Goal: Transaction & Acquisition: Purchase product/service

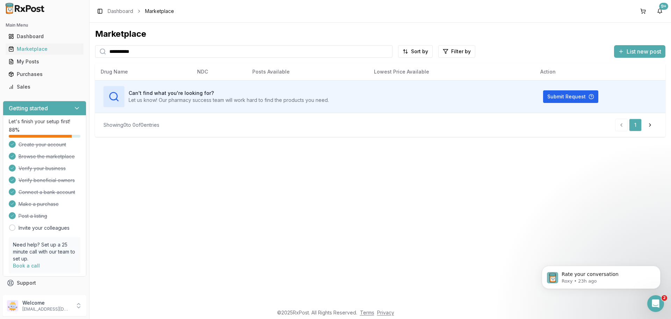
click at [86, 54] on div "**********" at bounding box center [335, 159] width 671 height 319
type input "*"
drag, startPoint x: 157, startPoint y: 60, endPoint x: 105, endPoint y: 57, distance: 51.5
click at [110, 59] on div "**********" at bounding box center [380, 82] width 571 height 108
paste input "search"
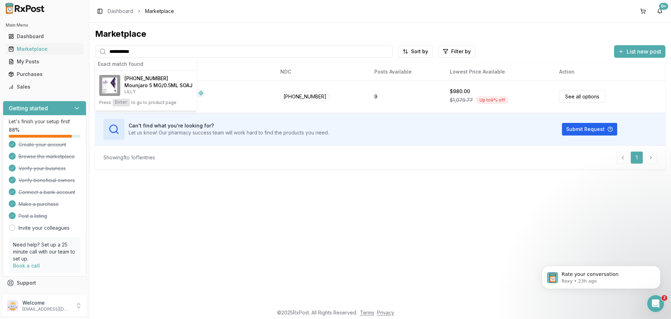
type input "**********"
click at [142, 93] on p "LILLY" at bounding box center [158, 92] width 68 height 6
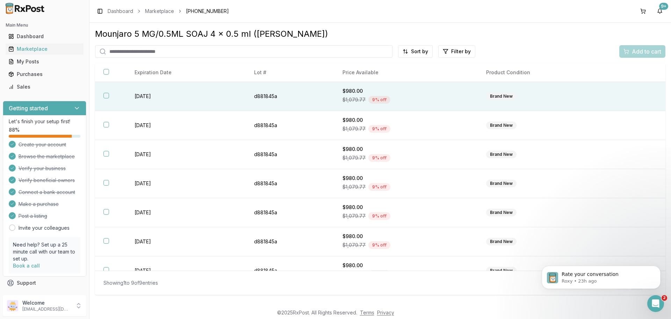
click at [105, 95] on button "button" at bounding box center [106, 96] width 6 height 6
click at [651, 53] on span "Add to cart" at bounding box center [646, 51] width 29 height 8
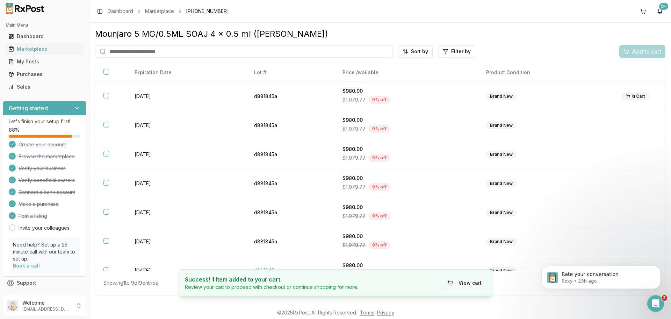
click at [469, 286] on button "View cart" at bounding box center [464, 282] width 43 height 13
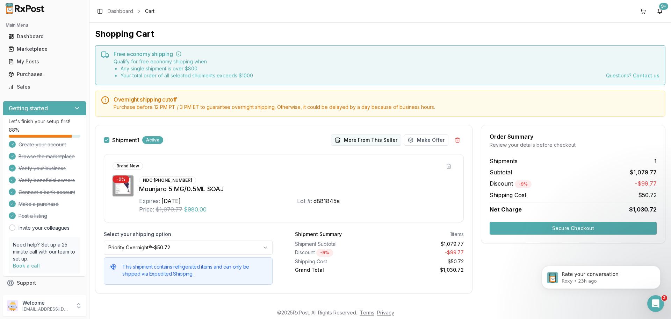
click at [367, 137] on button "More From This Seller" at bounding box center [366, 139] width 70 height 11
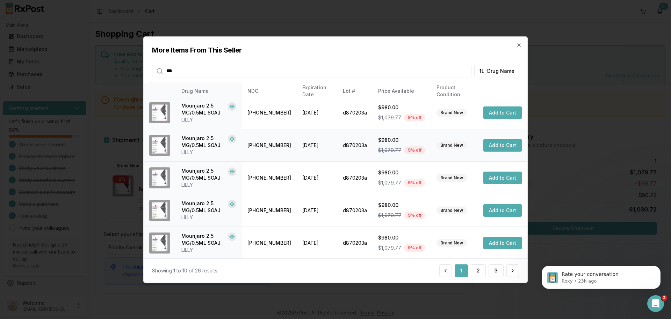
scroll to position [166, 0]
type input "***"
click at [478, 273] on button "2" at bounding box center [478, 270] width 15 height 13
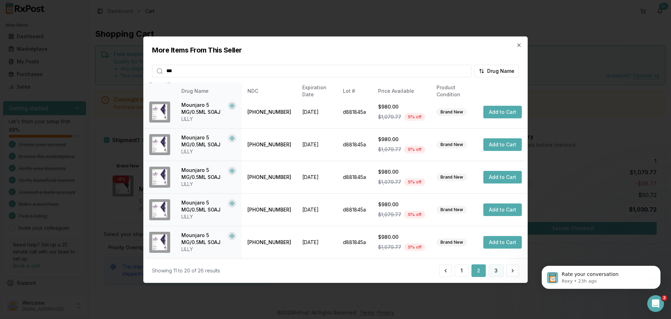
click at [497, 271] on button "3" at bounding box center [496, 270] width 15 height 13
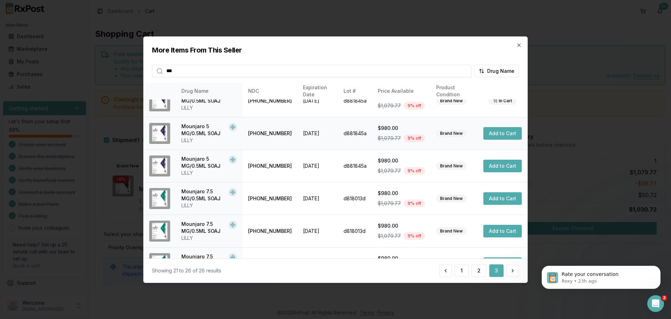
scroll to position [36, 0]
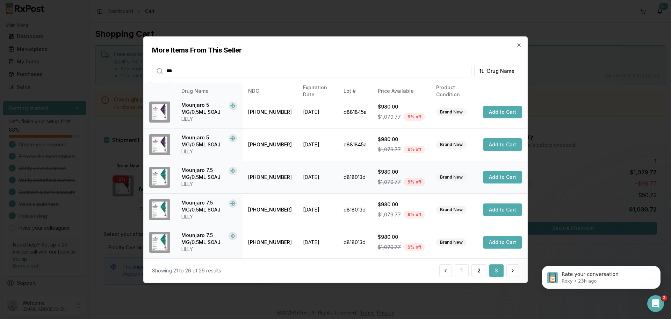
click at [498, 178] on button "Add to Cart" at bounding box center [503, 177] width 38 height 13
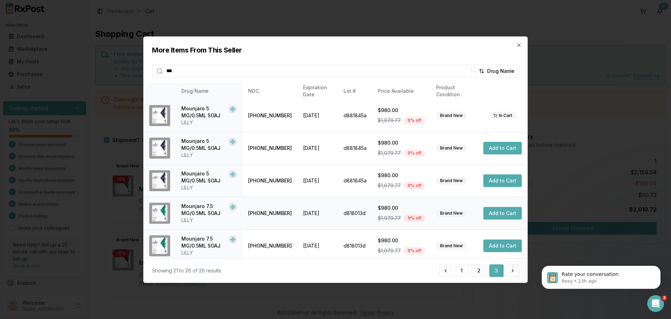
scroll to position [0, 0]
click at [511, 149] on button "Add to Cart" at bounding box center [503, 148] width 38 height 13
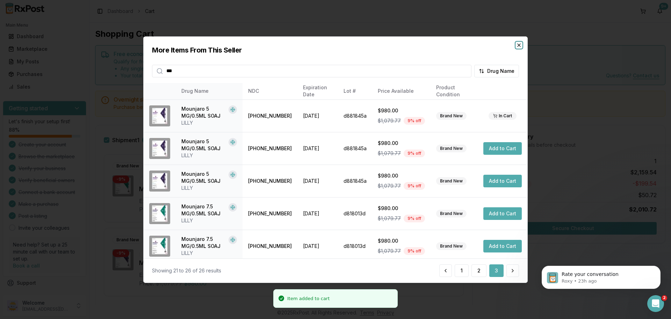
click at [518, 45] on icon "button" at bounding box center [519, 45] width 6 height 6
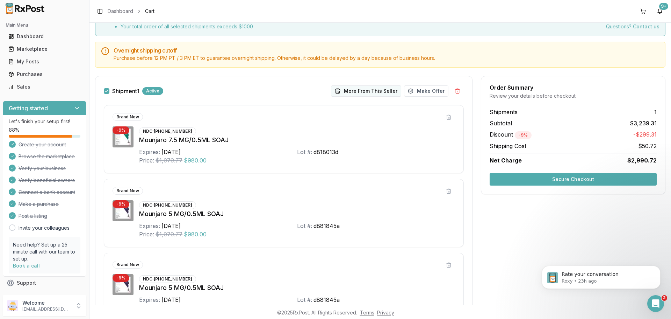
scroll to position [46, 0]
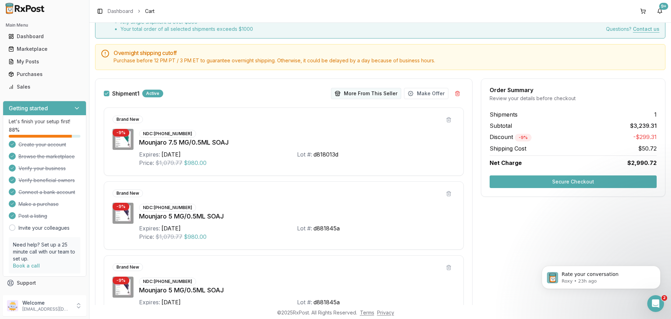
click at [378, 92] on button "More From This Seller" at bounding box center [366, 93] width 70 height 11
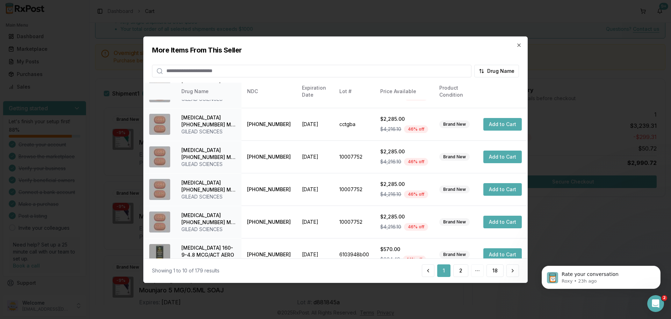
scroll to position [166, 0]
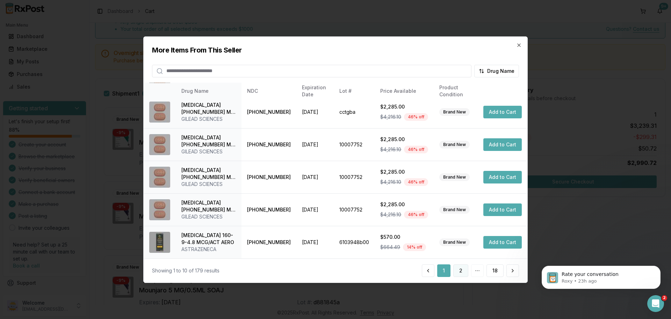
click at [465, 272] on button "2" at bounding box center [460, 270] width 15 height 13
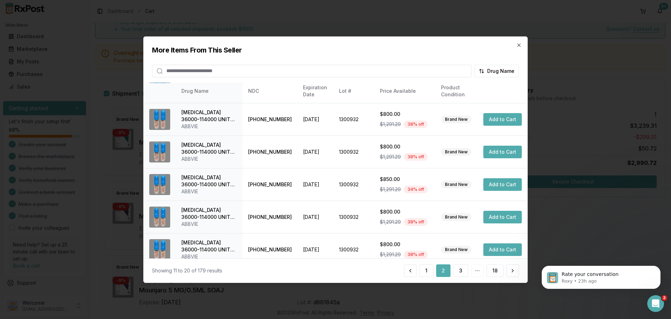
scroll to position [173, 0]
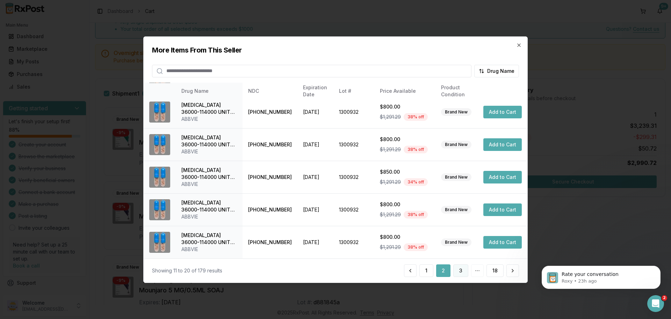
click at [466, 272] on button "3" at bounding box center [460, 270] width 15 height 13
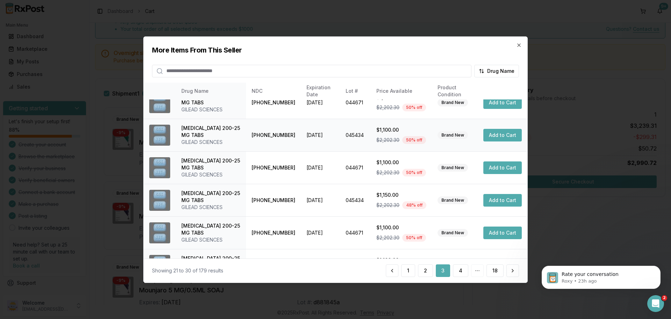
scroll to position [166, 0]
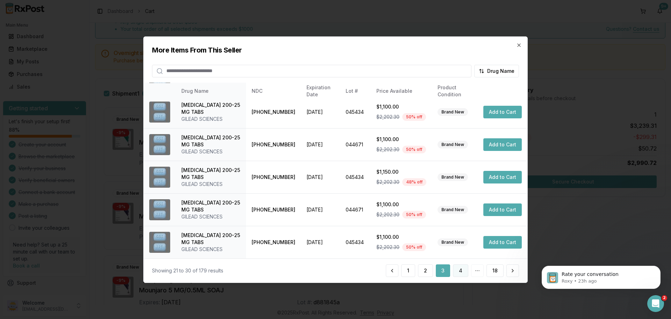
click at [465, 271] on button "4" at bounding box center [460, 270] width 15 height 13
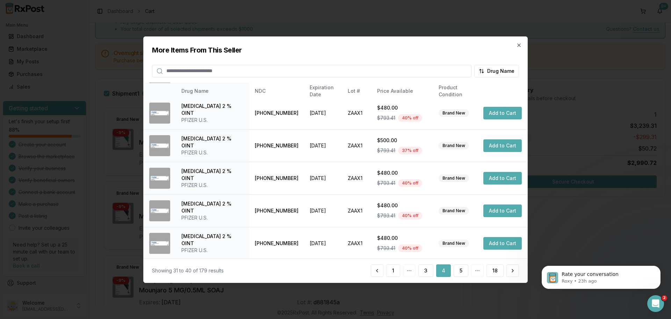
scroll to position [173, 0]
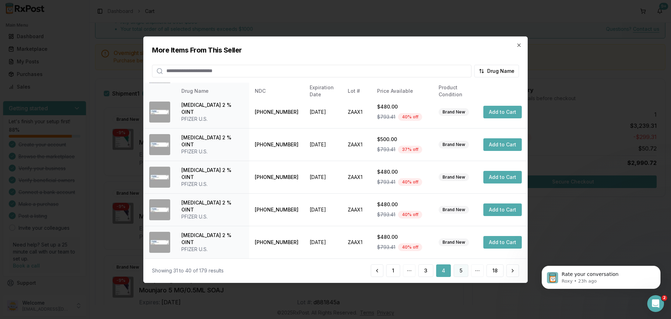
click at [460, 272] on button "5" at bounding box center [461, 270] width 15 height 13
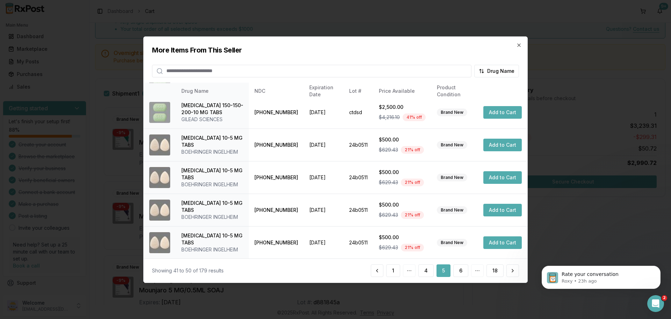
scroll to position [166, 0]
click at [462, 265] on button "6" at bounding box center [460, 270] width 15 height 13
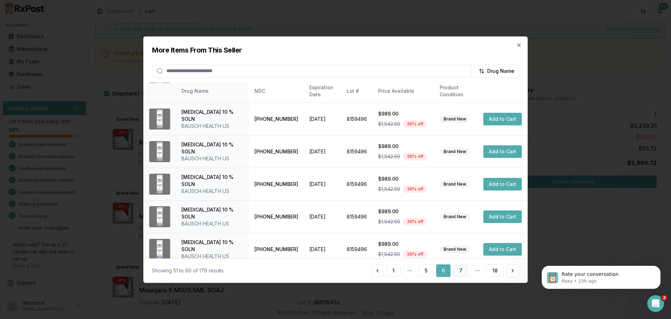
click at [461, 264] on button "7" at bounding box center [460, 270] width 15 height 13
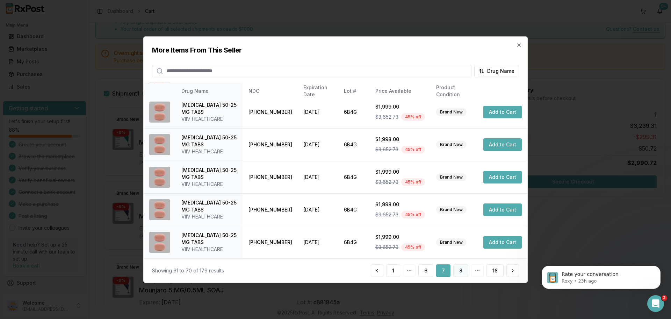
click at [463, 271] on button "8" at bounding box center [460, 270] width 15 height 13
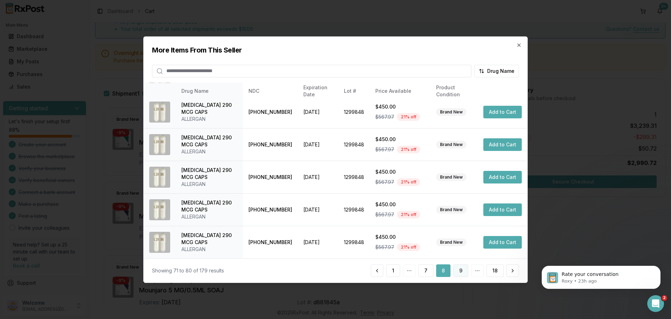
click at [459, 272] on button "9" at bounding box center [460, 270] width 15 height 13
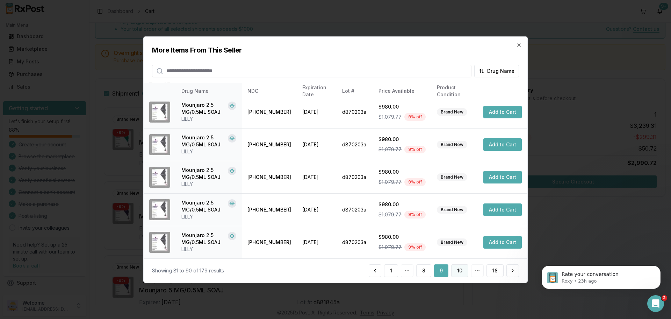
click at [464, 270] on button "10" at bounding box center [459, 270] width 17 height 13
click at [458, 274] on button "11" at bounding box center [460, 270] width 16 height 13
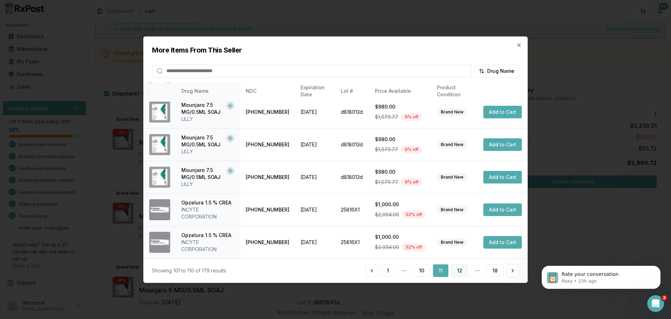
click at [466, 269] on button "12" at bounding box center [459, 270] width 17 height 13
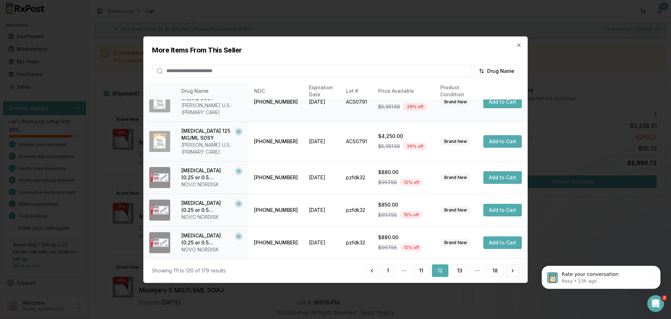
scroll to position [187, 0]
click at [500, 210] on button "Add to Cart" at bounding box center [503, 209] width 38 height 13
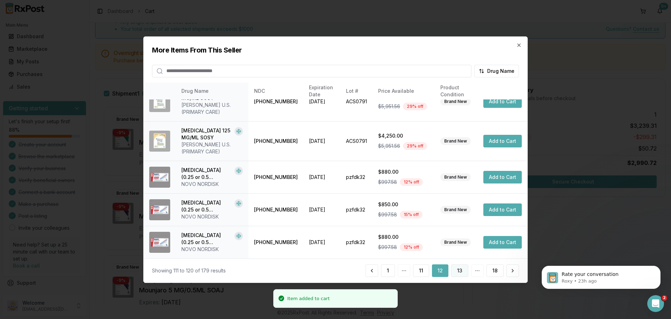
click at [458, 272] on button "13" at bounding box center [459, 270] width 17 height 13
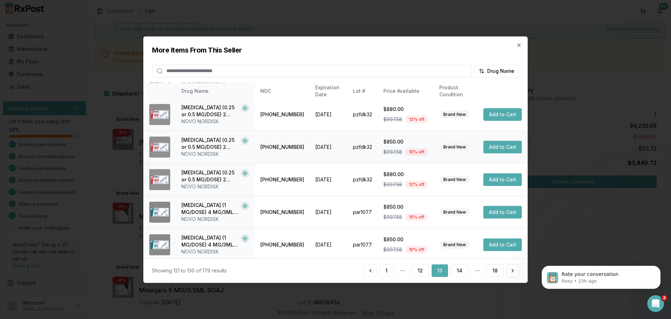
scroll to position [70, 0]
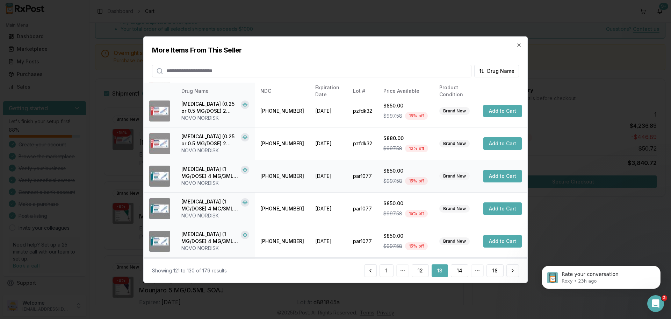
click at [503, 179] on button "Add to Cart" at bounding box center [503, 176] width 38 height 13
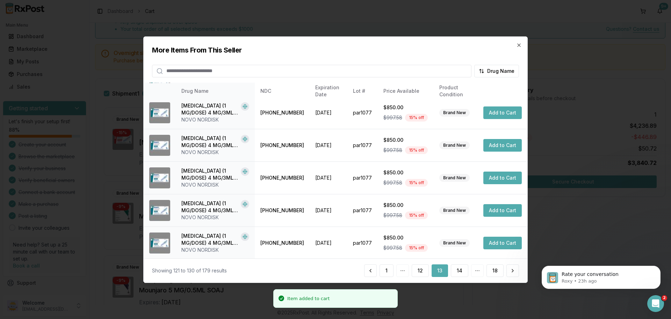
scroll to position [166, 0]
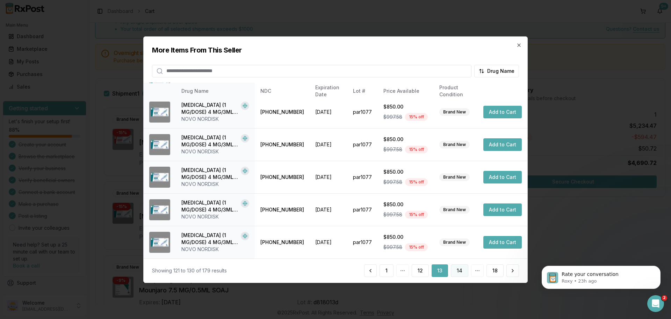
click at [458, 270] on button "14" at bounding box center [459, 270] width 17 height 13
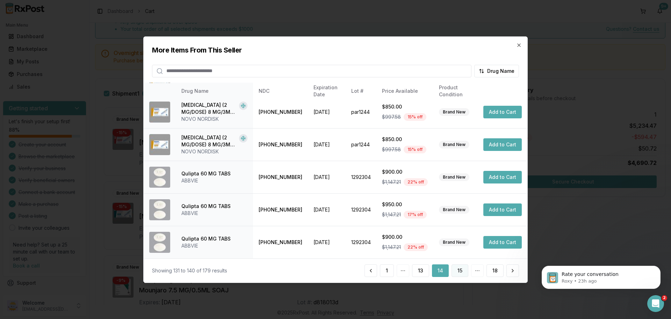
click at [460, 271] on button "15" at bounding box center [460, 270] width 17 height 13
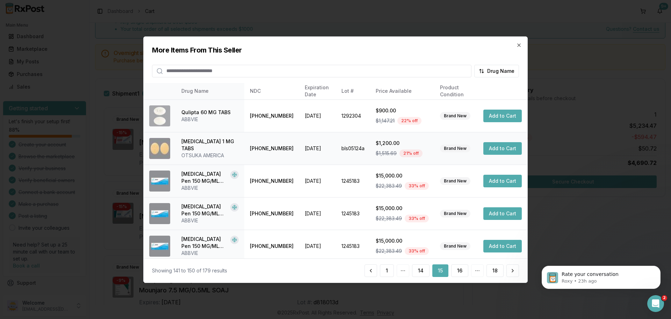
click at [489, 150] on button "Add to Cart" at bounding box center [503, 148] width 38 height 13
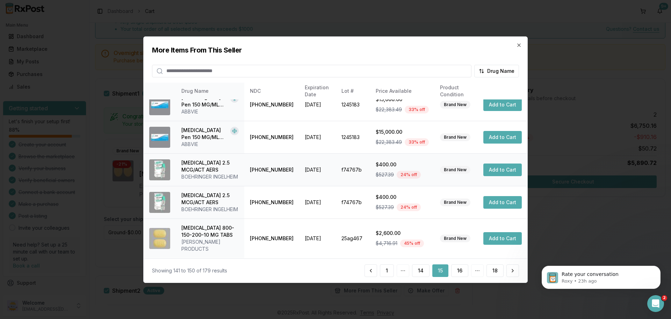
scroll to position [180, 0]
click at [460, 271] on button "16" at bounding box center [459, 270] width 17 height 13
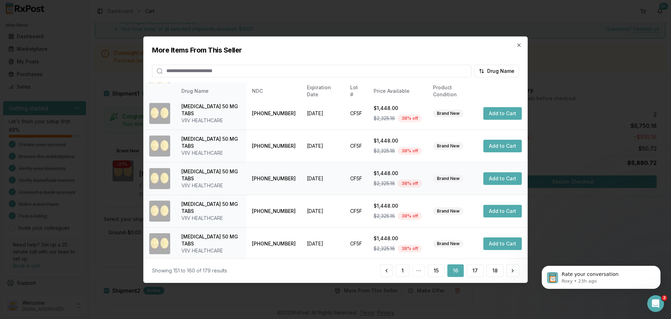
scroll to position [166, 0]
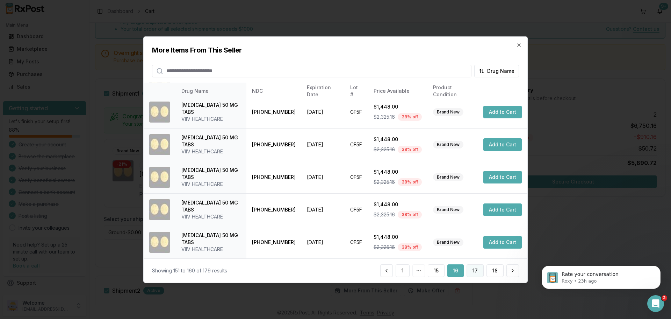
click at [474, 274] on button "17" at bounding box center [475, 270] width 17 height 13
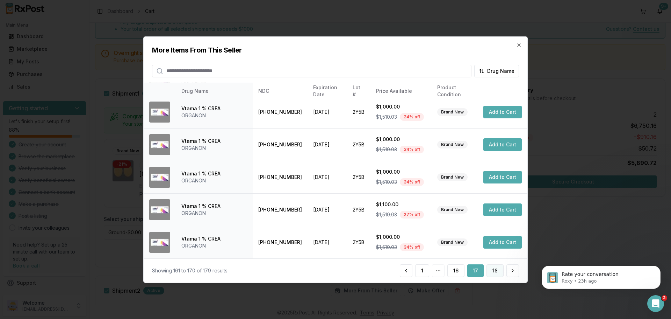
click at [493, 269] on button "18" at bounding box center [495, 270] width 17 height 13
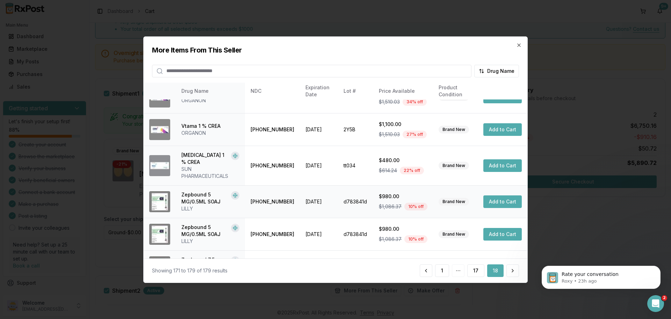
scroll to position [135, 0]
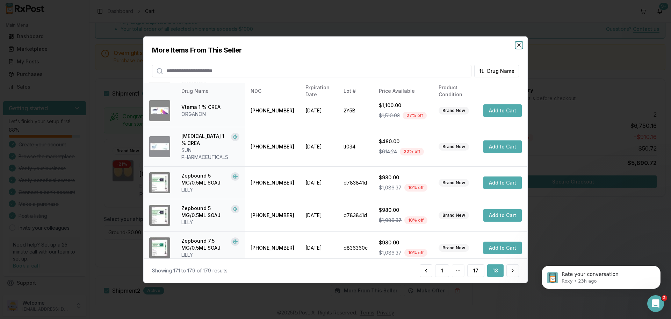
click at [518, 47] on icon "button" at bounding box center [519, 45] width 6 height 6
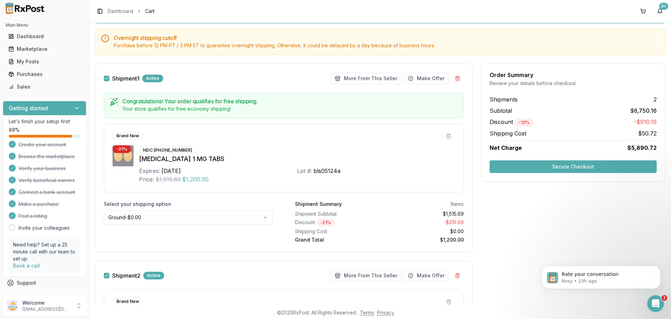
scroll to position [57, 0]
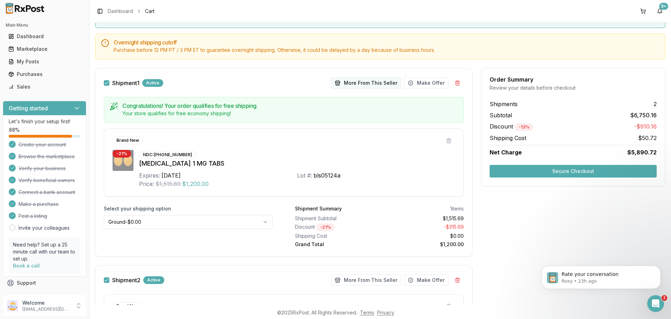
click at [364, 82] on button "More From This Seller" at bounding box center [366, 82] width 70 height 11
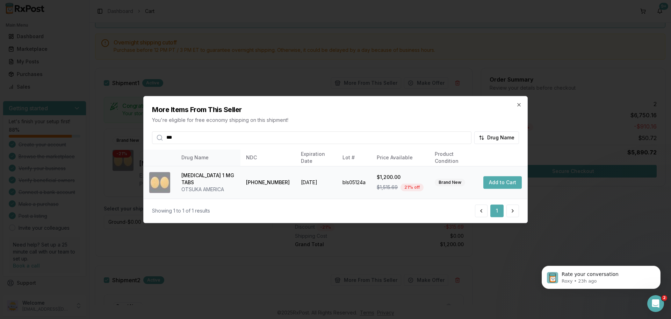
type input "***"
click at [495, 184] on button "Add to Cart" at bounding box center [503, 182] width 38 height 13
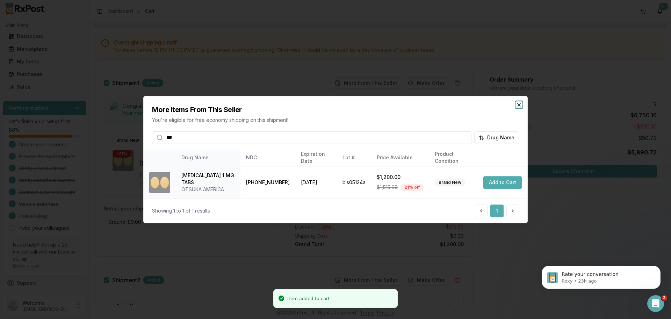
click at [519, 105] on icon "button" at bounding box center [519, 104] width 3 height 3
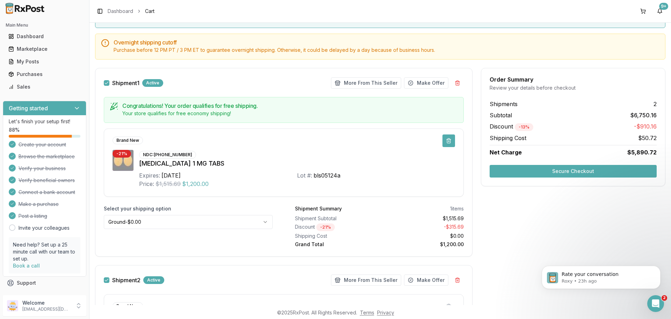
click at [447, 143] on button at bounding box center [449, 140] width 13 height 13
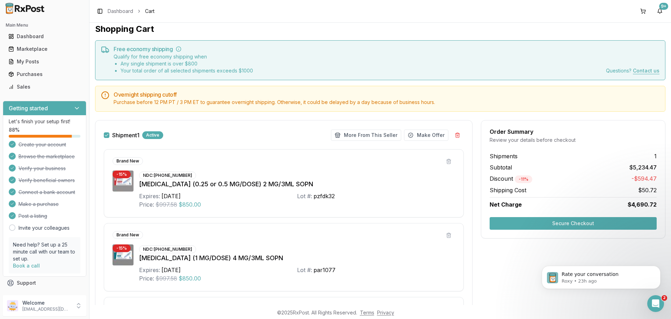
scroll to position [0, 0]
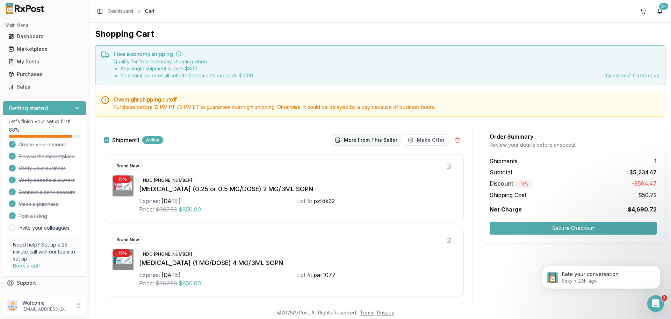
click at [373, 137] on button "More From This Seller" at bounding box center [366, 139] width 70 height 11
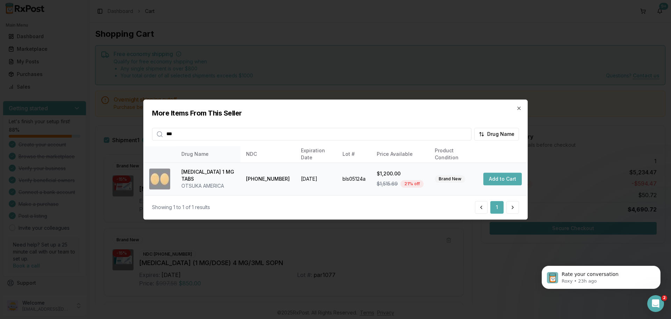
type input "***"
click at [505, 178] on button "Add to Cart" at bounding box center [503, 178] width 38 height 13
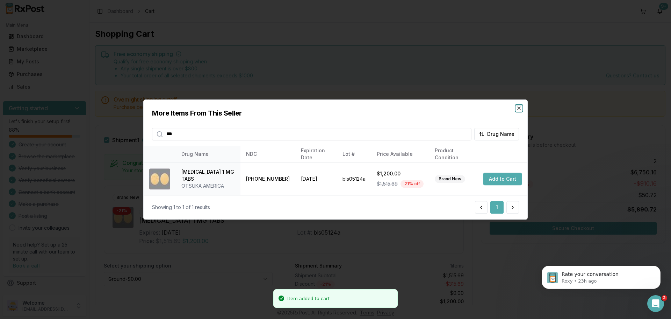
click at [520, 108] on icon "button" at bounding box center [519, 108] width 3 height 3
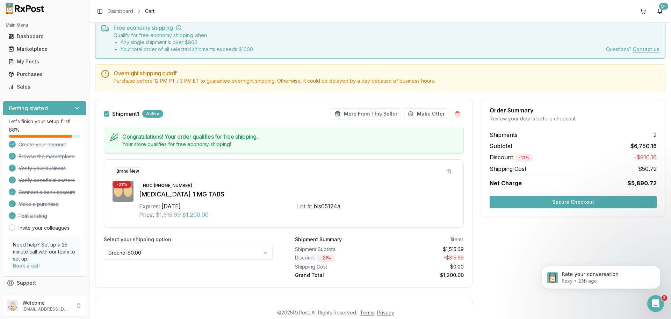
scroll to position [70, 0]
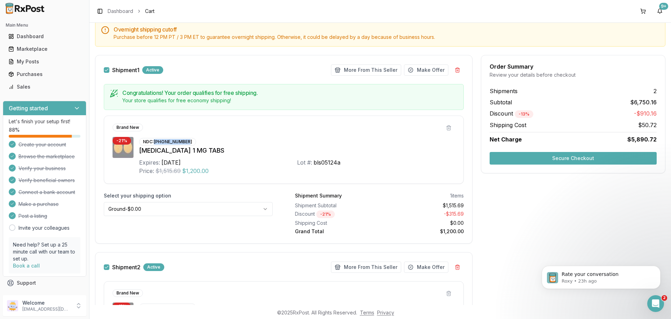
drag, startPoint x: 154, startPoint y: 142, endPoint x: 192, endPoint y: 142, distance: 37.8
click at [193, 141] on div "NDC: [PHONE_NUMBER] [MEDICAL_DATA] 1 MG TABS Expires: [DATE] Lot #: bls05124a P…" at bounding box center [297, 156] width 316 height 38
click at [196, 143] on div "NDC: [PHONE_NUMBER] [MEDICAL_DATA] 1 MG TABS Expires: [DATE] Lot #: bls05124a P…" at bounding box center [297, 156] width 316 height 38
drag, startPoint x: 155, startPoint y: 140, endPoint x: 193, endPoint y: 145, distance: 38.4
click at [196, 145] on div "NDC: [PHONE_NUMBER] [MEDICAL_DATA] 1 MG TABS Expires: [DATE] Lot #: bls05124a P…" at bounding box center [297, 156] width 316 height 38
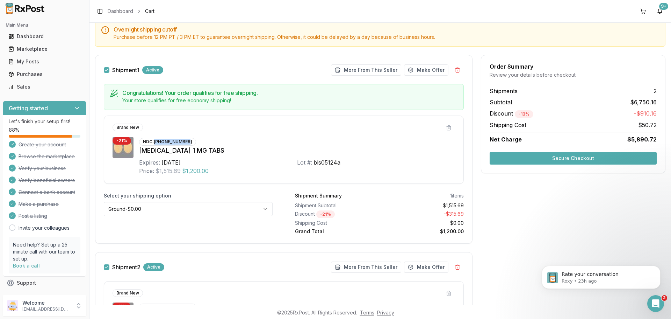
copy div "[PHONE_NUMBER]"
click at [38, 52] on div "Marketplace" at bounding box center [44, 48] width 72 height 7
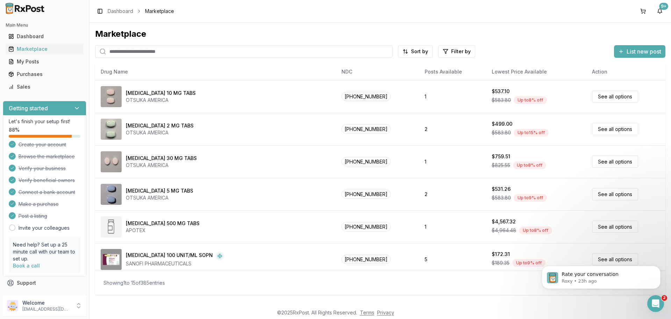
click at [144, 53] on input "search" at bounding box center [244, 51] width 298 height 13
paste input "**********"
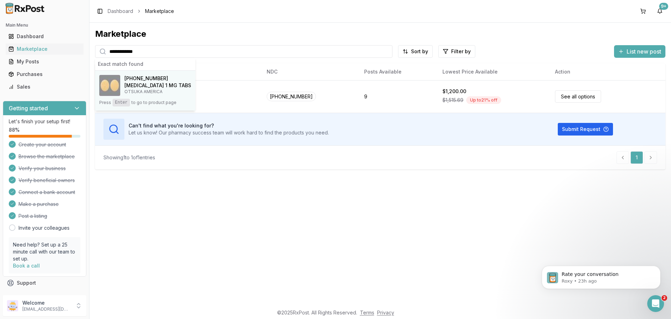
type input "**********"
click at [139, 82] on h4 "[MEDICAL_DATA] 1 MG TABS" at bounding box center [157, 85] width 67 height 7
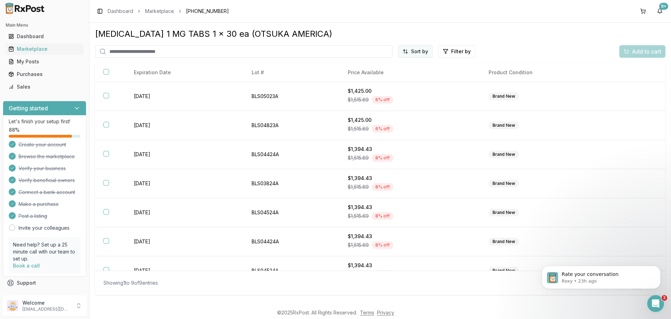
click at [414, 53] on html "Main Menu Dashboard Marketplace My Posts Purchases Sales Getting started Let's …" at bounding box center [335, 159] width 671 height 319
click at [396, 79] on div "Price (Low to High)" at bounding box center [398, 77] width 66 height 11
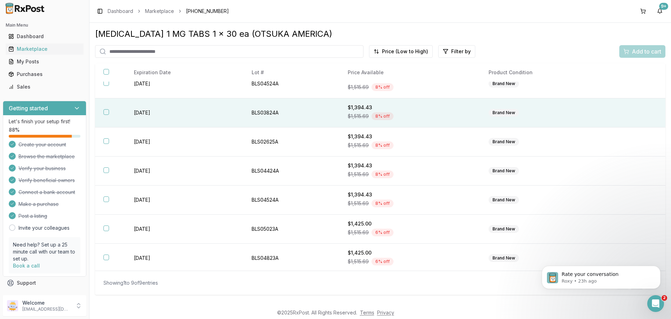
scroll to position [72, 0]
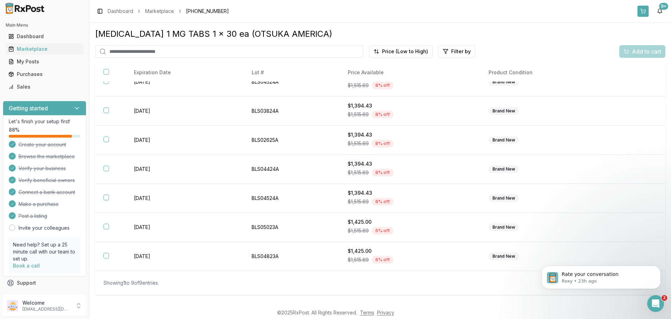
click at [640, 10] on button at bounding box center [643, 11] width 11 height 11
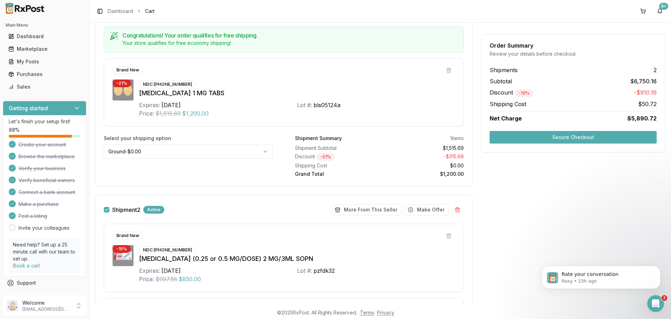
scroll to position [127, 0]
click at [41, 70] on link "Purchases" at bounding box center [45, 74] width 78 height 13
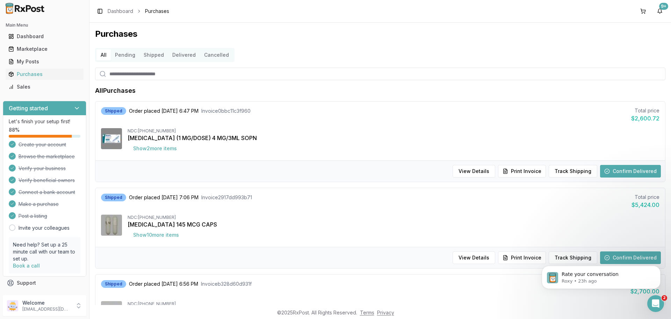
click at [189, 77] on input "search" at bounding box center [380, 73] width 571 height 13
type input "***"
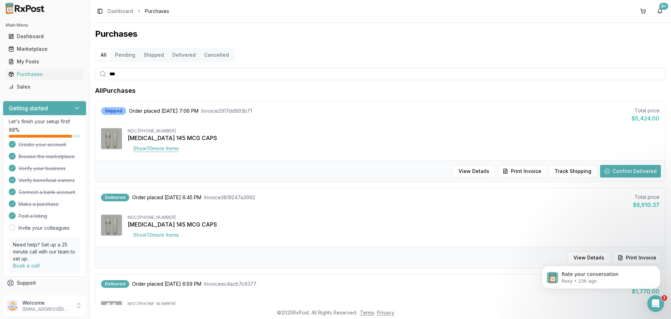
click at [154, 151] on button "Show 10 more item s" at bounding box center [156, 148] width 57 height 13
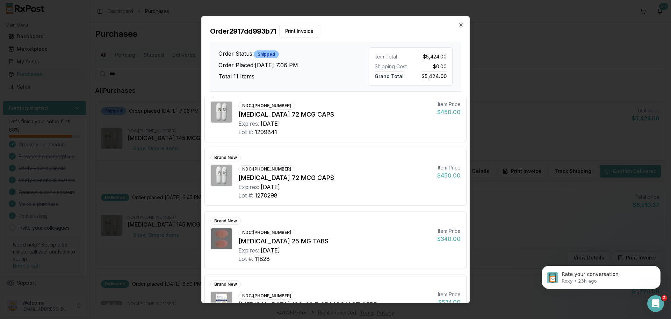
scroll to position [140, 0]
click at [460, 26] on icon "button" at bounding box center [461, 24] width 3 height 3
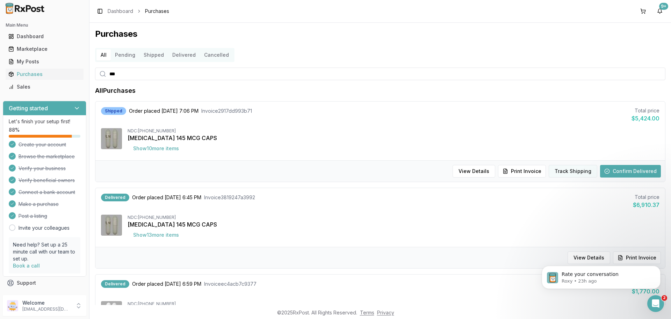
click at [578, 167] on button "Track Shipping" at bounding box center [573, 171] width 49 height 13
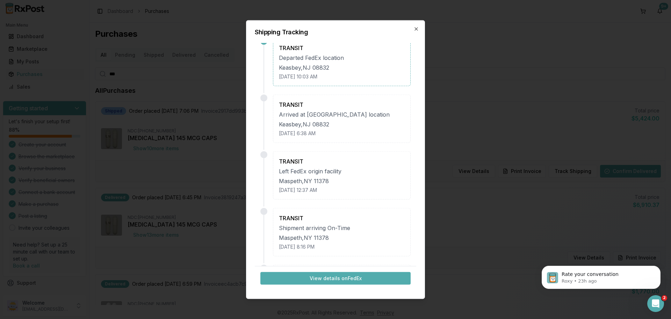
scroll to position [0, 0]
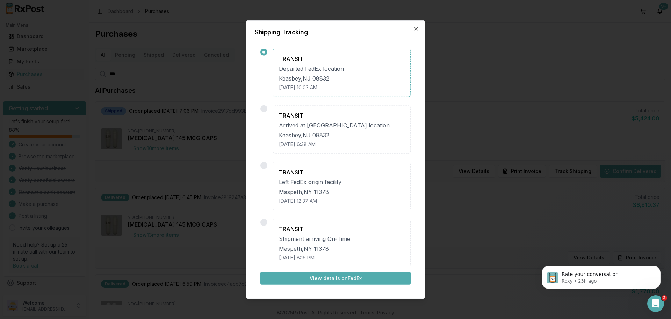
click at [417, 28] on icon "button" at bounding box center [416, 28] width 3 height 3
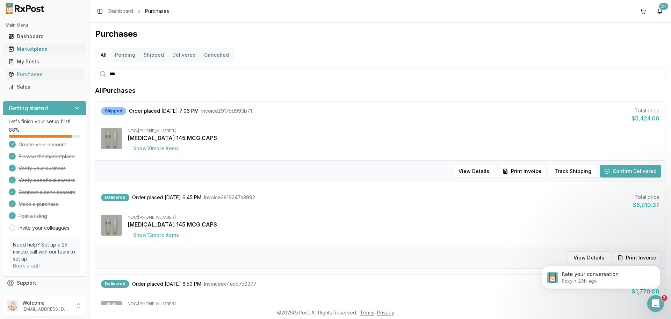
click at [46, 47] on div "Marketplace" at bounding box center [44, 48] width 72 height 7
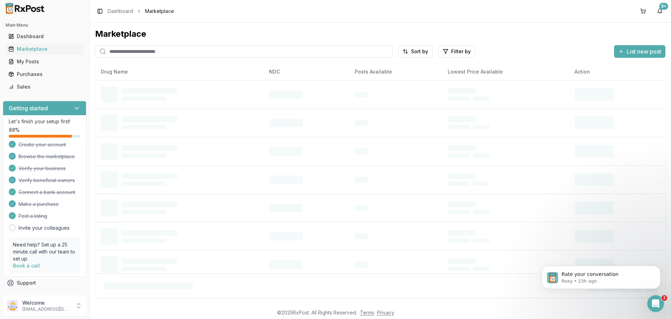
click at [162, 53] on input "search" at bounding box center [244, 51] width 298 height 13
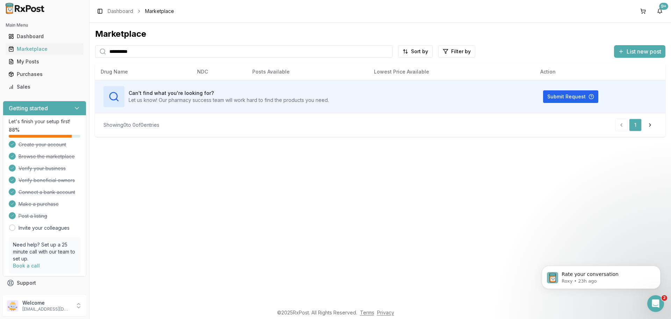
type input "**********"
drag, startPoint x: 108, startPoint y: 49, endPoint x: 57, endPoint y: 44, distance: 50.6
click at [49, 50] on div "**********" at bounding box center [335, 159] width 671 height 319
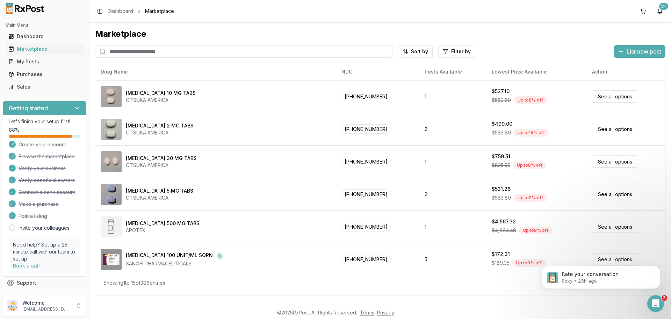
click at [158, 52] on input "search" at bounding box center [244, 51] width 298 height 13
paste input "**********"
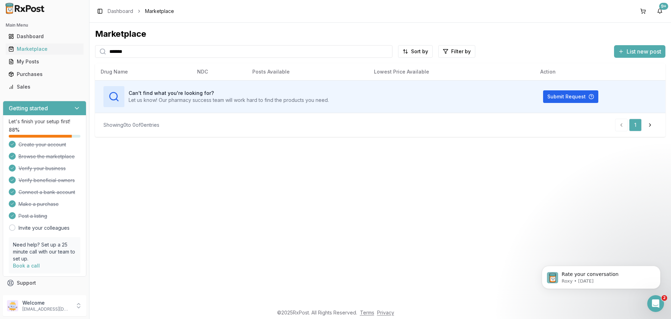
drag, startPoint x: 139, startPoint y: 49, endPoint x: 78, endPoint y: 43, distance: 60.8
click at [78, 43] on div "Main Menu Dashboard Marketplace My Posts Purchases Sales Getting started Let's …" at bounding box center [335, 159] width 671 height 319
type input "**********"
click at [118, 50] on input "**********" at bounding box center [244, 51] width 298 height 13
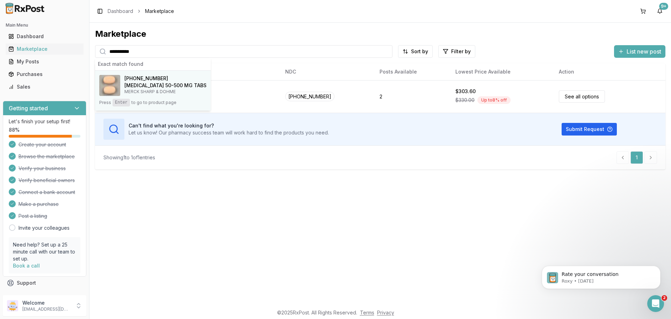
type input "**********"
click at [141, 79] on span "[PHONE_NUMBER]" at bounding box center [146, 78] width 44 height 7
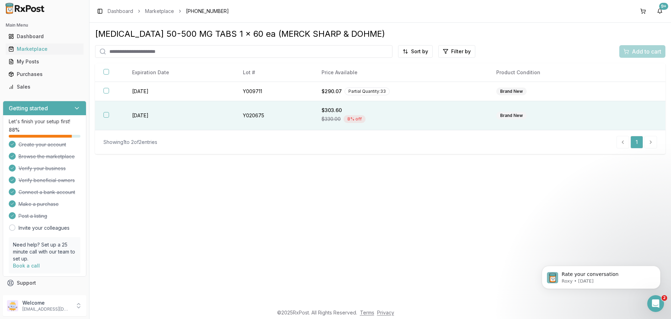
click at [105, 116] on button "button" at bounding box center [106, 115] width 6 height 6
click at [646, 56] on button "Add to cart" at bounding box center [643, 51] width 46 height 13
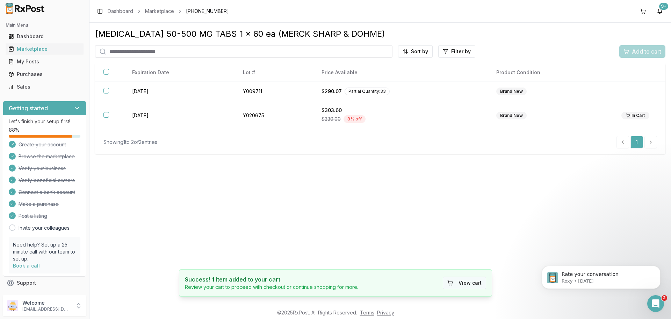
click at [473, 279] on button "View cart" at bounding box center [464, 282] width 43 height 13
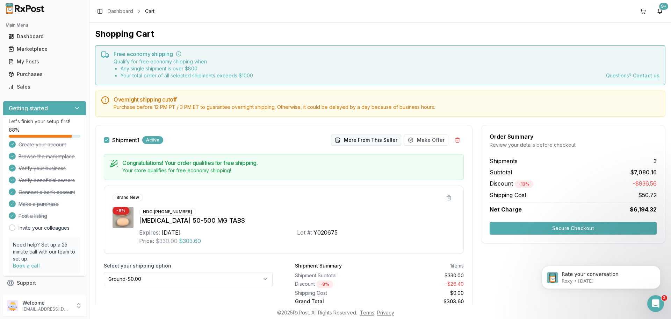
click at [377, 143] on button "More From This Seller" at bounding box center [366, 139] width 70 height 11
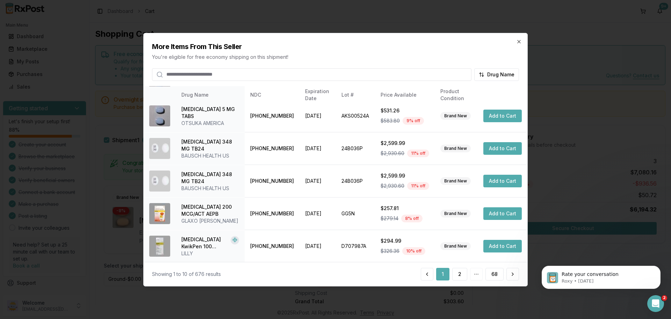
scroll to position [166, 0]
click at [463, 274] on button "2" at bounding box center [459, 273] width 15 height 13
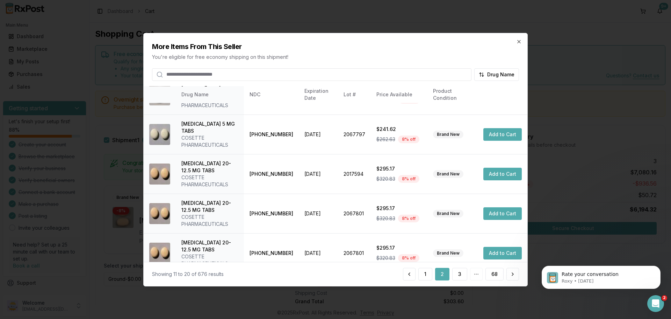
scroll to position [194, 0]
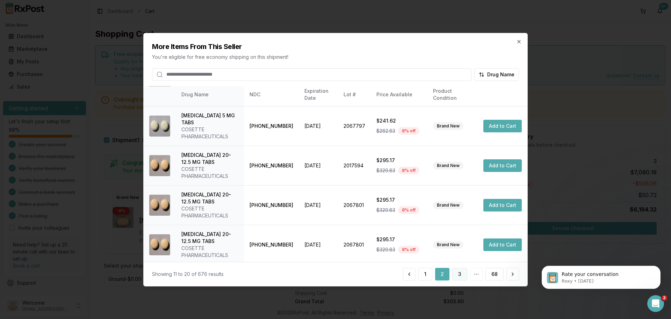
click at [458, 275] on button "3" at bounding box center [459, 273] width 15 height 13
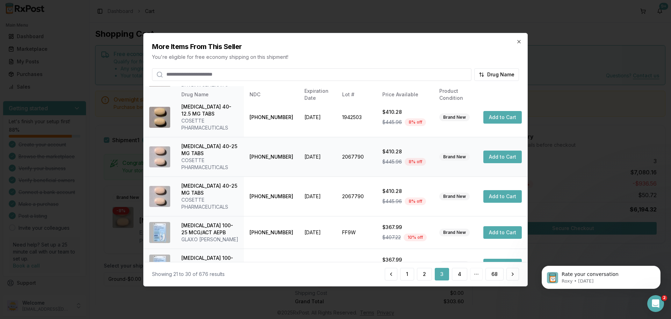
scroll to position [116, 0]
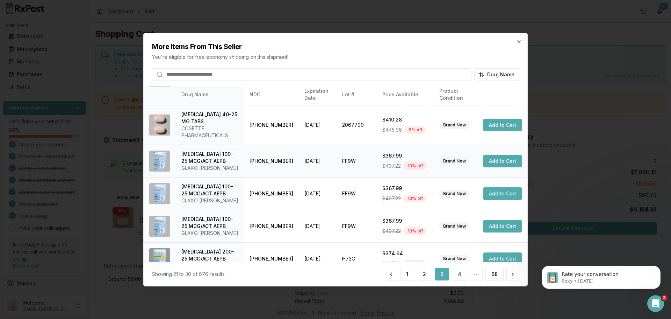
click at [501, 159] on button "Add to Cart" at bounding box center [503, 161] width 38 height 13
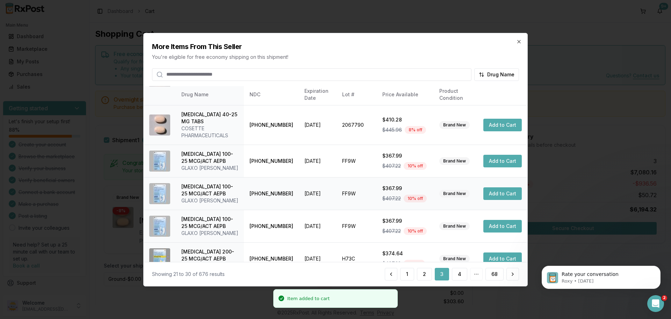
click at [496, 196] on button "Add to Cart" at bounding box center [503, 193] width 38 height 13
click at [495, 221] on button "Add to Cart" at bounding box center [503, 226] width 38 height 13
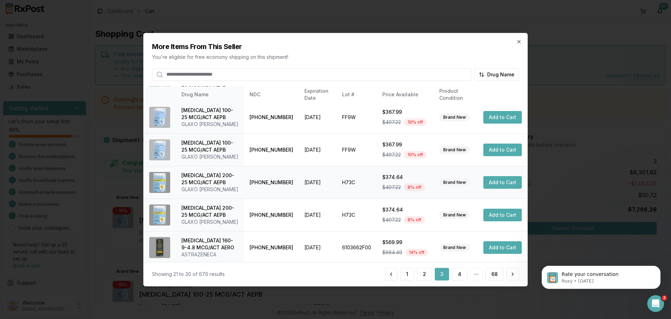
scroll to position [194, 0]
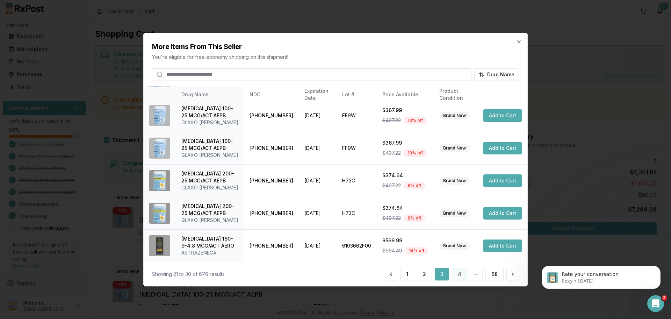
click at [463, 274] on button "4" at bounding box center [459, 273] width 15 height 13
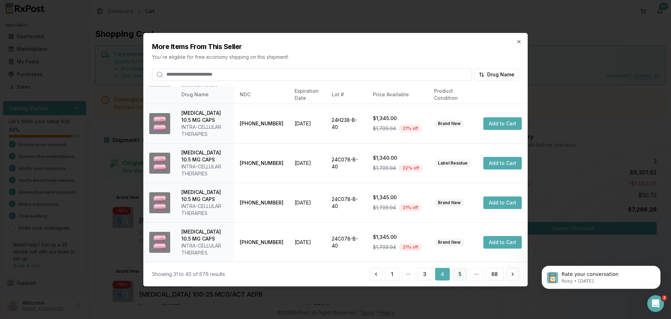
click at [457, 277] on button "5" at bounding box center [460, 273] width 15 height 13
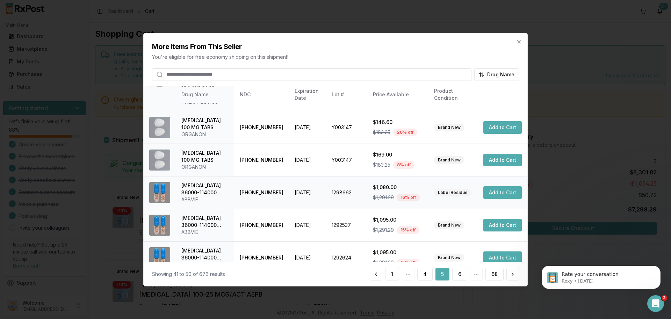
scroll to position [187, 0]
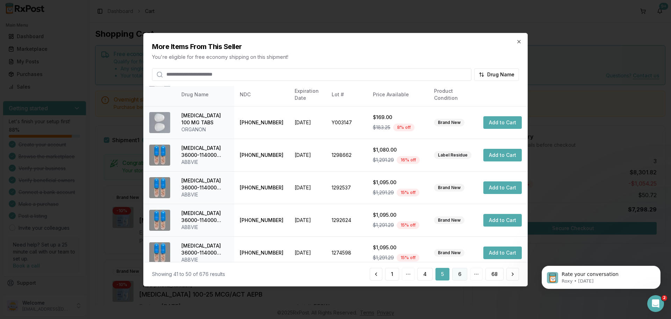
click at [460, 276] on button "6" at bounding box center [459, 273] width 15 height 13
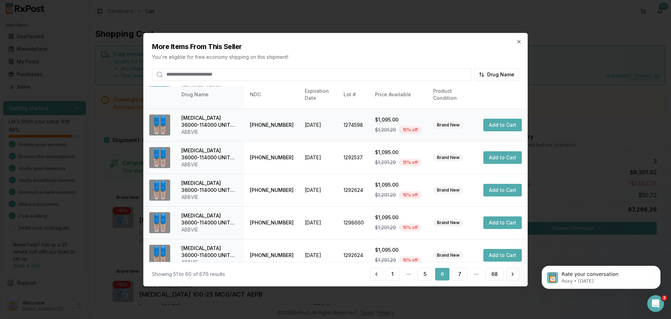
scroll to position [166, 0]
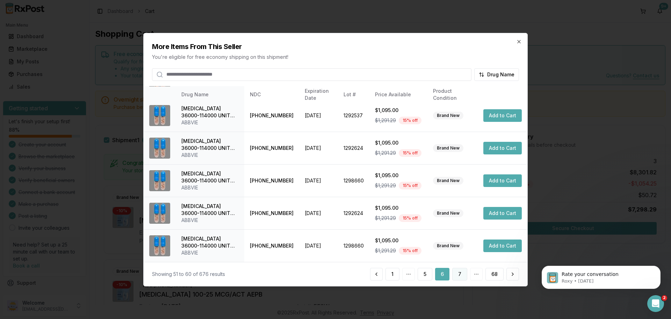
click at [461, 272] on button "7" at bounding box center [459, 273] width 15 height 13
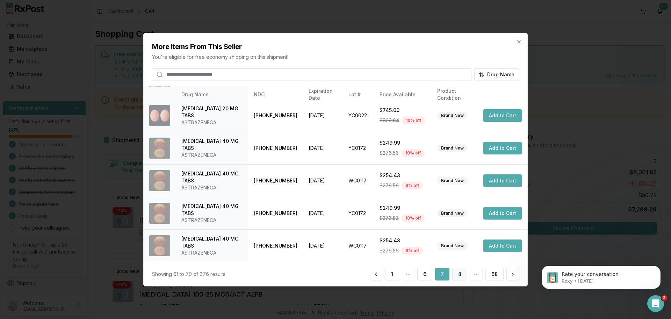
click at [457, 276] on button "8" at bounding box center [459, 273] width 15 height 13
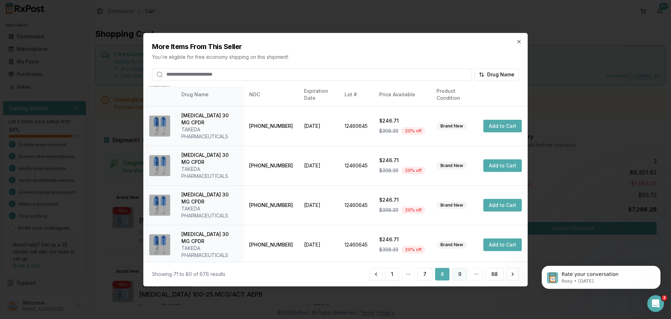
click at [459, 278] on button "9" at bounding box center [459, 273] width 15 height 13
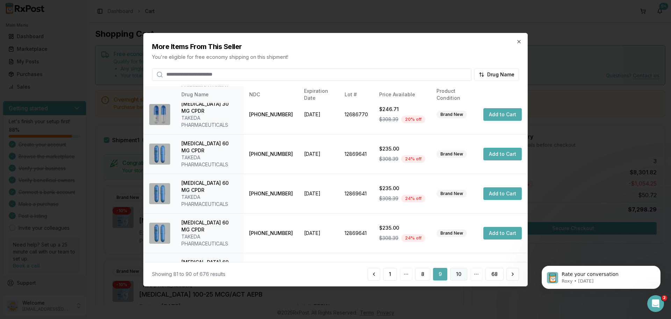
click at [459, 276] on button "10" at bounding box center [458, 273] width 17 height 13
click at [456, 273] on button "11" at bounding box center [459, 273] width 16 height 13
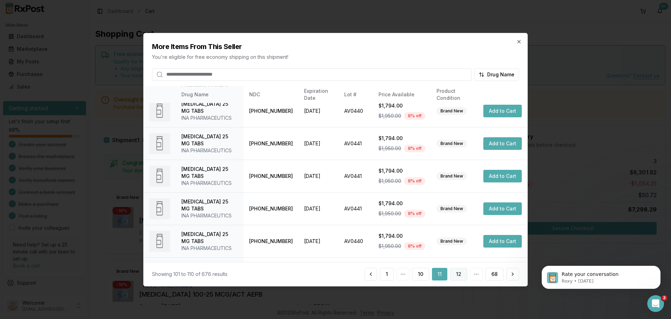
click at [462, 274] on button "12" at bounding box center [458, 273] width 17 height 13
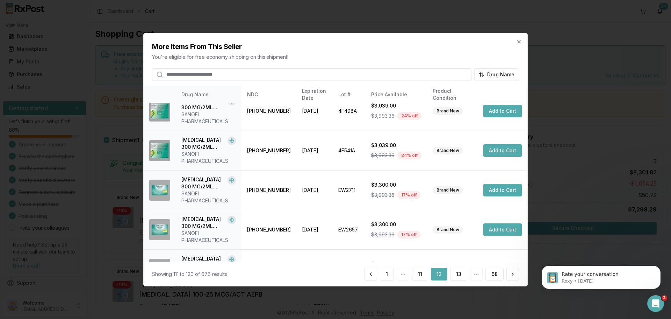
scroll to position [222, 0]
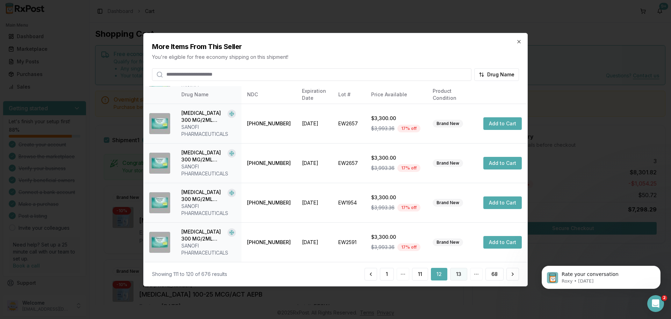
click at [460, 275] on button "13" at bounding box center [458, 273] width 17 height 13
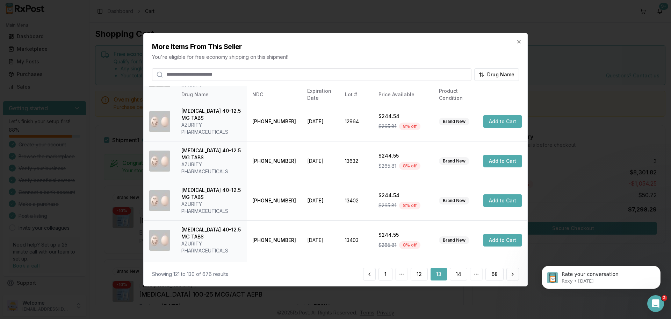
scroll to position [210, 0]
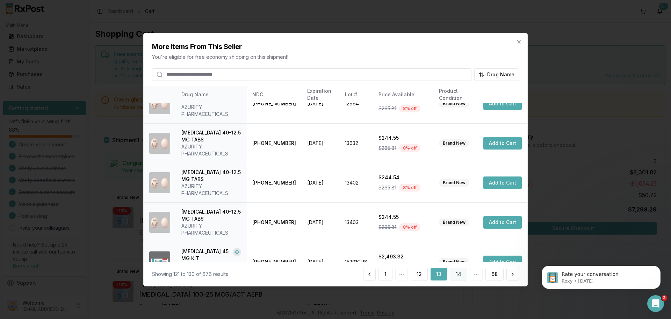
click at [461, 277] on button "14" at bounding box center [458, 273] width 17 height 13
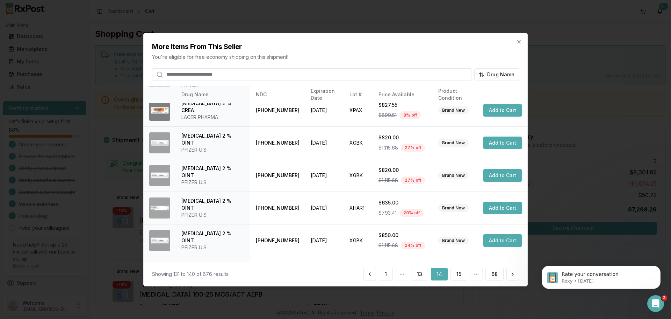
scroll to position [166, 0]
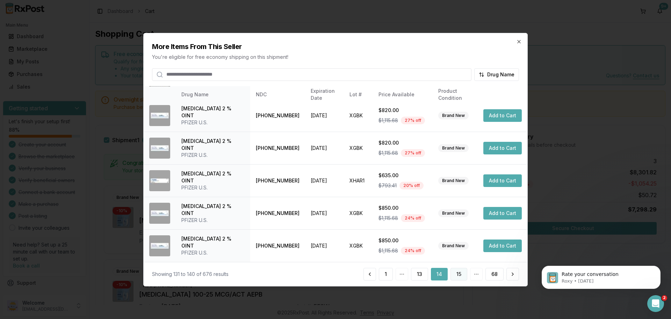
click at [460, 272] on button "15" at bounding box center [459, 273] width 17 height 13
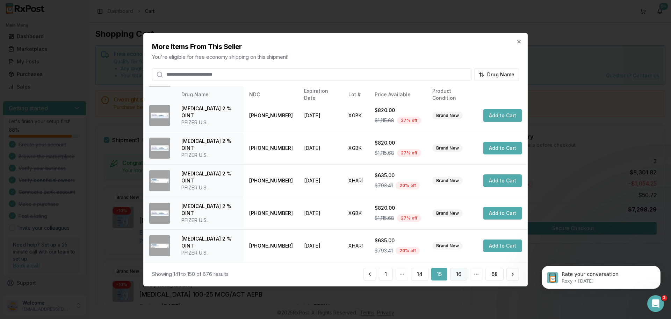
click at [453, 276] on button "16" at bounding box center [458, 273] width 17 height 13
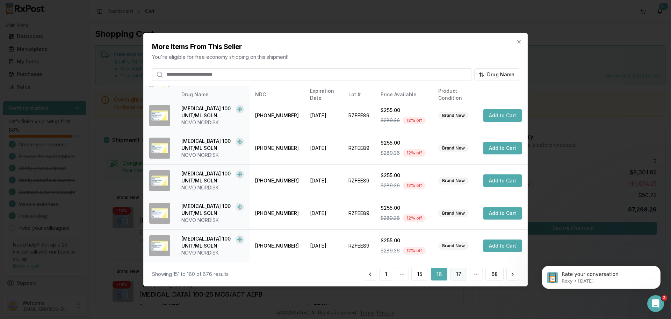
click at [456, 277] on button "17" at bounding box center [458, 273] width 17 height 13
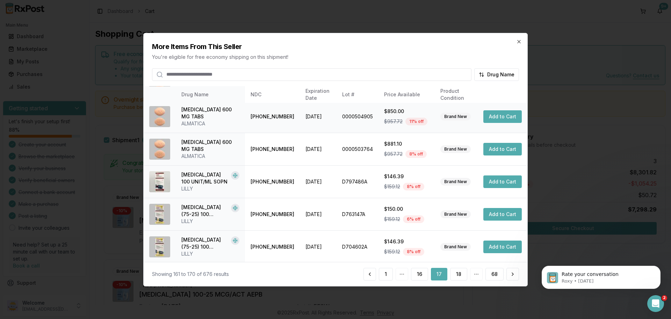
scroll to position [173, 0]
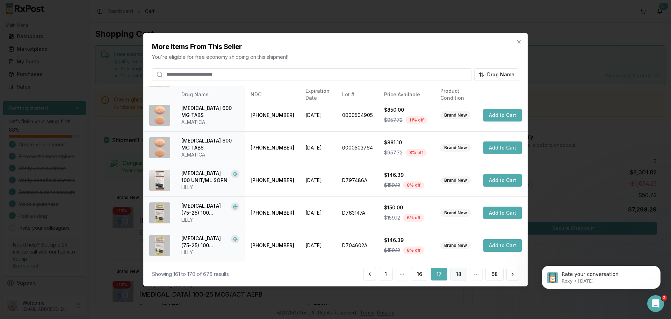
click at [457, 276] on button "18" at bounding box center [458, 273] width 17 height 13
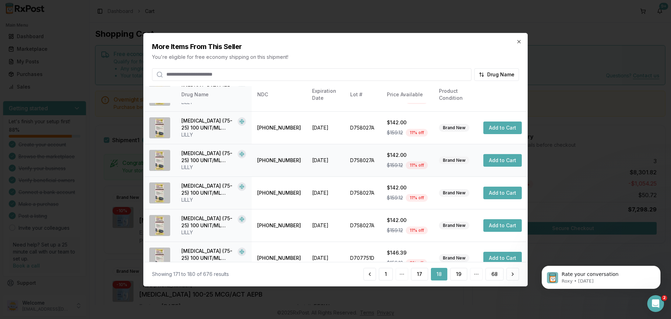
scroll to position [166, 0]
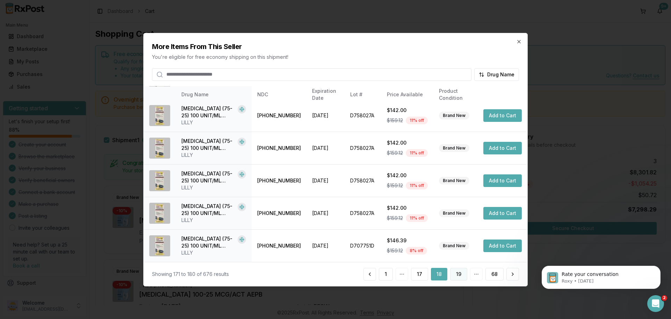
click at [457, 276] on button "19" at bounding box center [458, 273] width 17 height 13
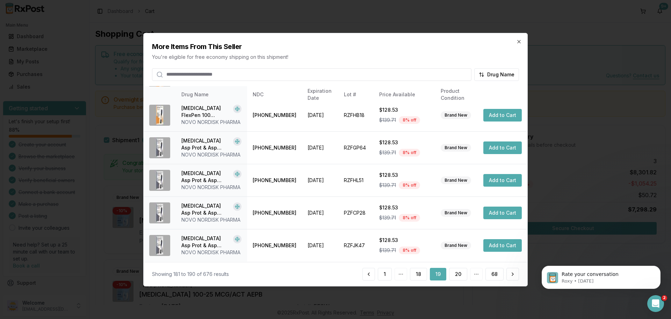
scroll to position [208, 0]
click at [457, 278] on button "20" at bounding box center [458, 273] width 18 height 13
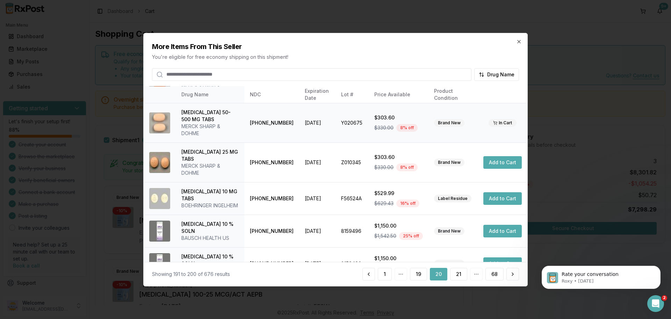
scroll to position [194, 0]
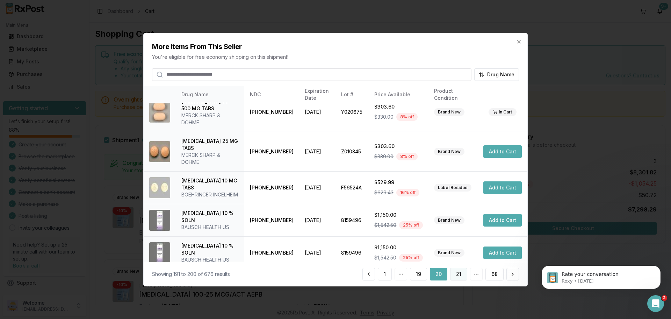
click at [455, 278] on button "21" at bounding box center [458, 273] width 17 height 13
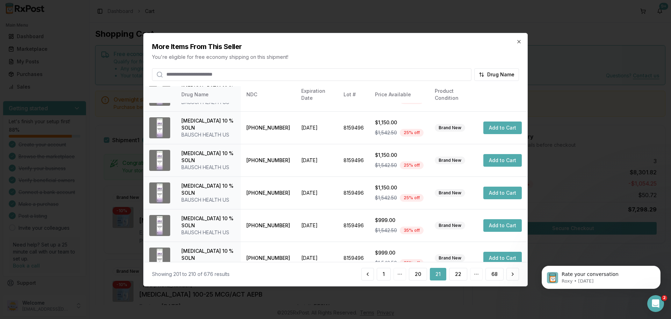
scroll to position [166, 0]
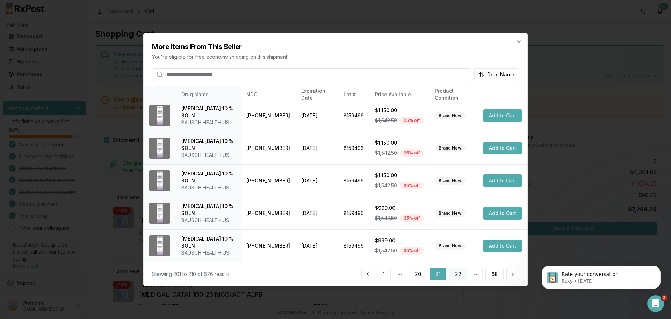
click at [456, 276] on button "22" at bounding box center [458, 273] width 18 height 13
click at [462, 270] on button "23" at bounding box center [458, 273] width 18 height 13
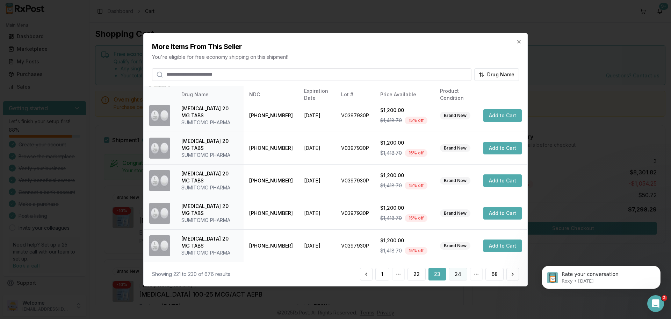
click at [457, 270] on button "24" at bounding box center [458, 273] width 19 height 13
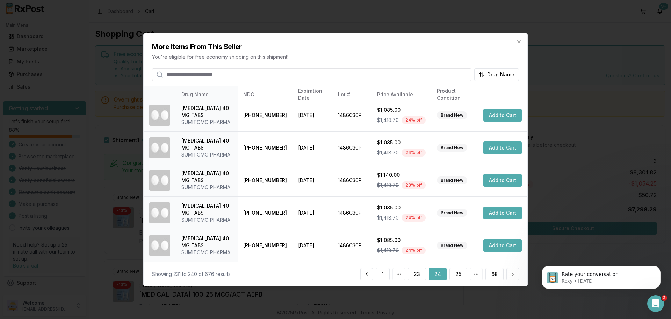
scroll to position [236, 0]
click at [459, 277] on button "25" at bounding box center [459, 273] width 18 height 13
click at [455, 271] on button "26" at bounding box center [458, 273] width 18 height 13
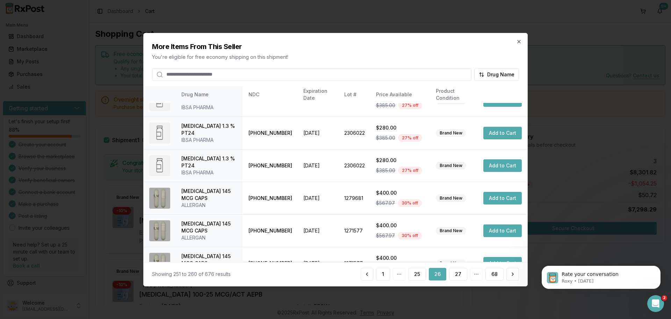
scroll to position [166, 0]
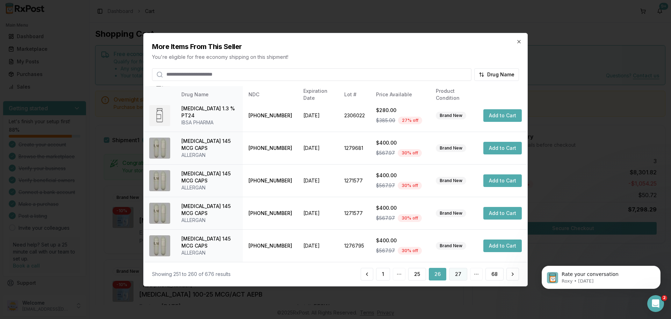
click at [464, 274] on button "27" at bounding box center [458, 273] width 18 height 13
click at [459, 273] on button "28" at bounding box center [458, 273] width 18 height 13
click at [454, 277] on button "29" at bounding box center [458, 273] width 18 height 13
click at [460, 272] on button "30" at bounding box center [458, 273] width 18 height 13
click at [454, 277] on button "31" at bounding box center [458, 273] width 17 height 13
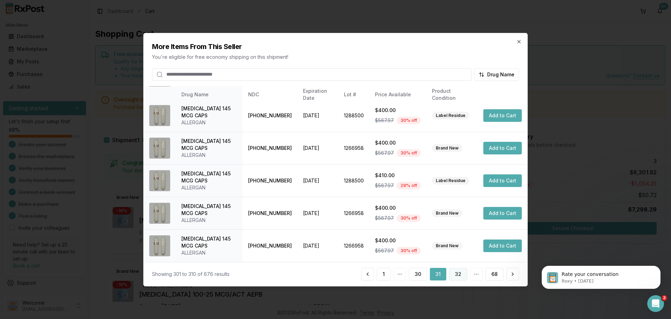
click at [456, 277] on button "32" at bounding box center [458, 273] width 18 height 13
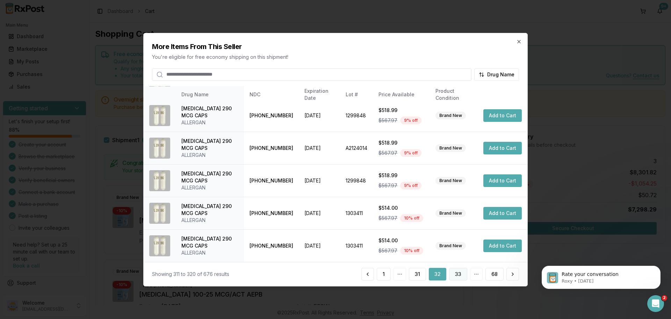
click at [457, 277] on button "33" at bounding box center [458, 273] width 18 height 13
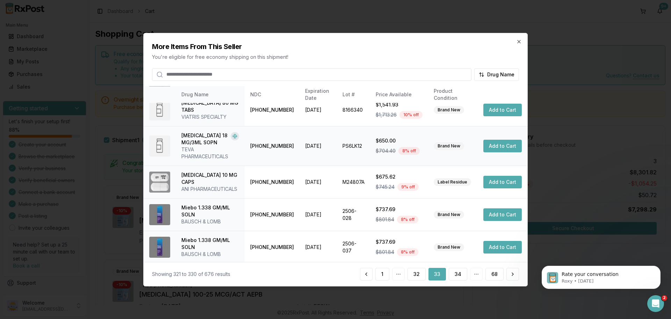
scroll to position [173, 0]
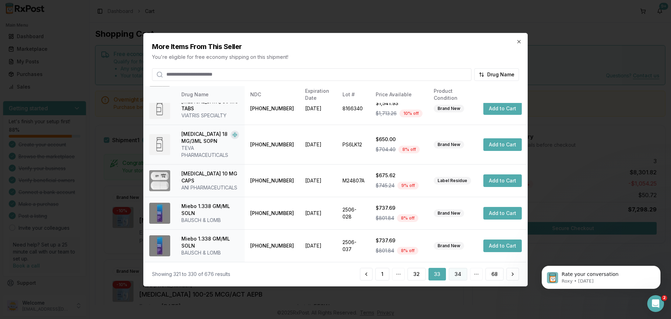
click at [456, 276] on button "34" at bounding box center [458, 273] width 19 height 13
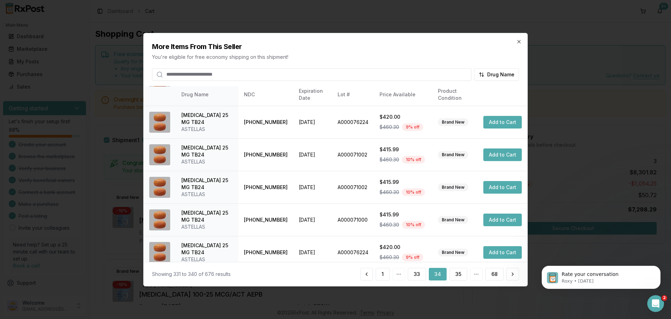
scroll to position [166, 0]
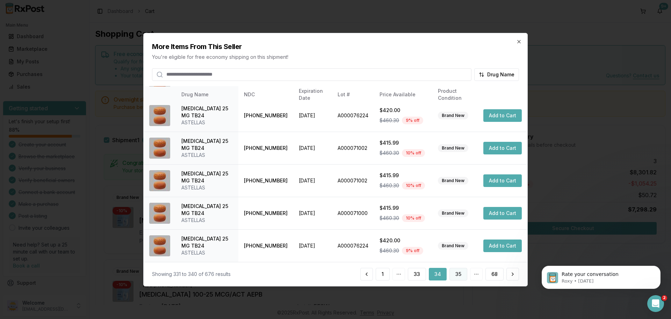
click at [461, 278] on button "35" at bounding box center [459, 273] width 18 height 13
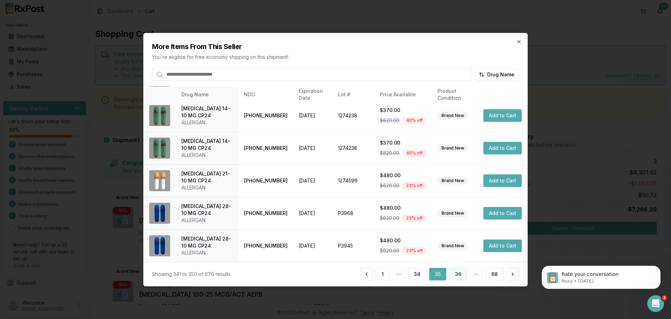
click at [460, 272] on button "36" at bounding box center [458, 273] width 18 height 13
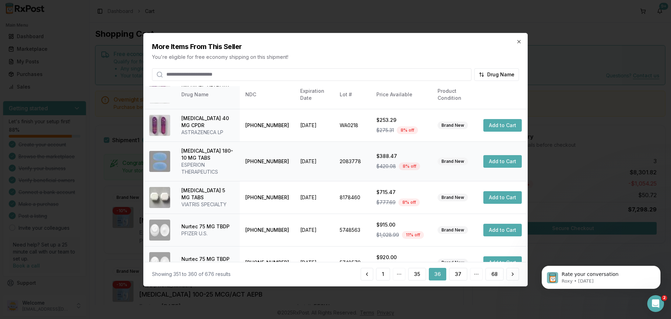
scroll to position [173, 0]
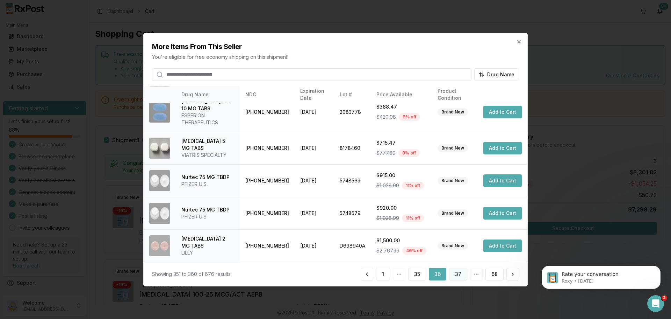
click at [459, 279] on button "37" at bounding box center [458, 273] width 18 height 13
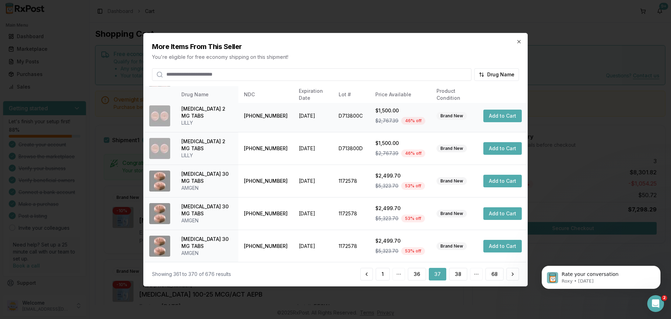
scroll to position [166, 0]
click at [458, 271] on button "38" at bounding box center [458, 273] width 18 height 13
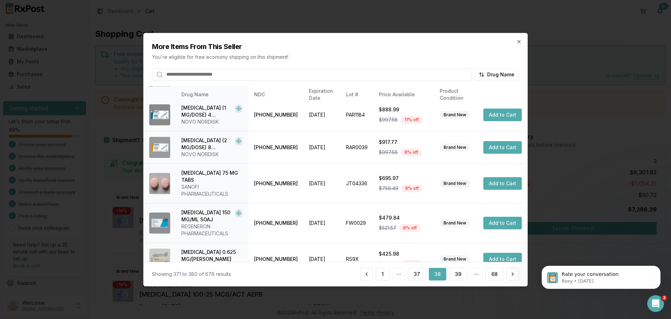
scroll to position [173, 0]
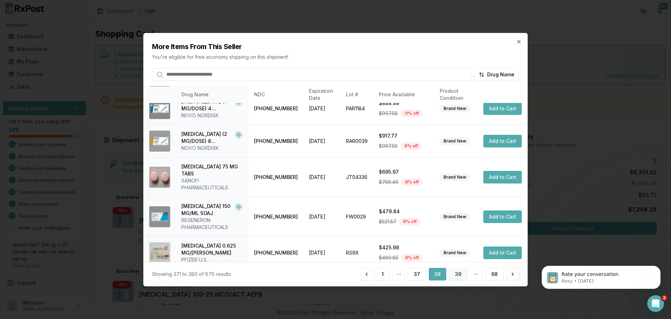
click at [458, 277] on button "39" at bounding box center [458, 273] width 18 height 13
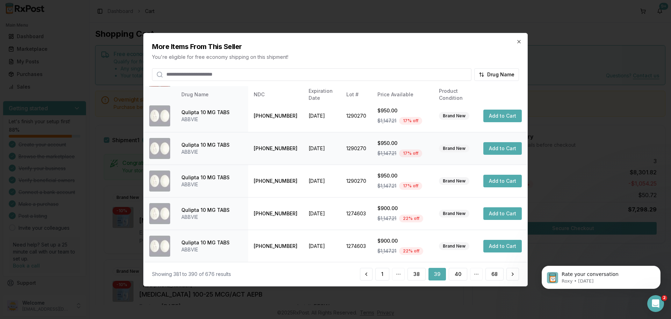
scroll to position [166, 0]
click at [453, 273] on button "40" at bounding box center [458, 273] width 19 height 13
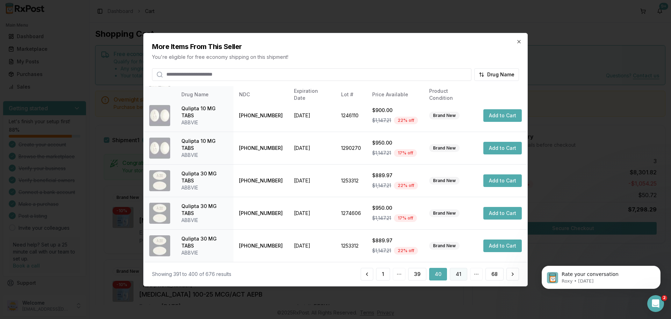
click at [461, 273] on button "41" at bounding box center [458, 273] width 17 height 13
click at [462, 276] on button "42" at bounding box center [458, 273] width 19 height 13
click at [459, 273] on button "43" at bounding box center [458, 273] width 19 height 13
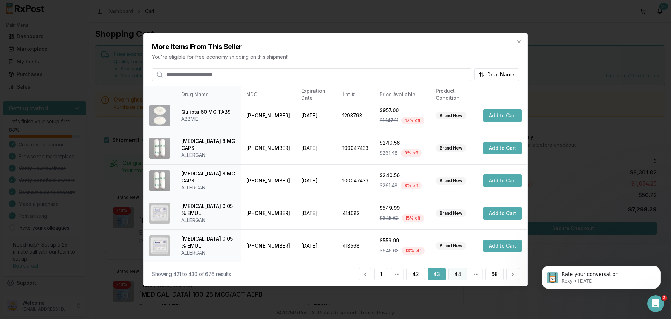
click at [456, 277] on button "44" at bounding box center [458, 273] width 19 height 13
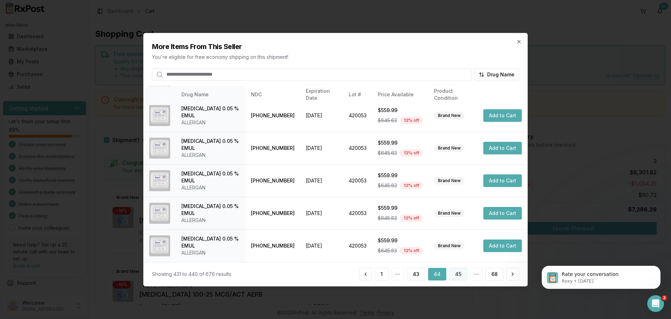
click at [452, 277] on button "45" at bounding box center [458, 273] width 18 height 13
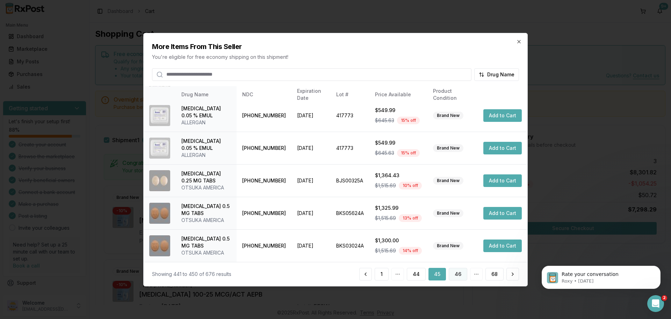
click at [460, 275] on button "46" at bounding box center [458, 273] width 19 height 13
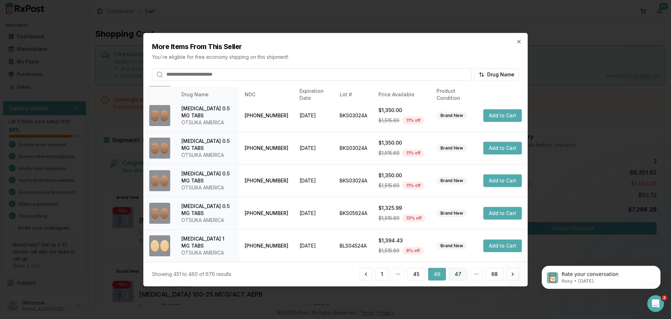
click at [459, 279] on button "47" at bounding box center [458, 273] width 19 height 13
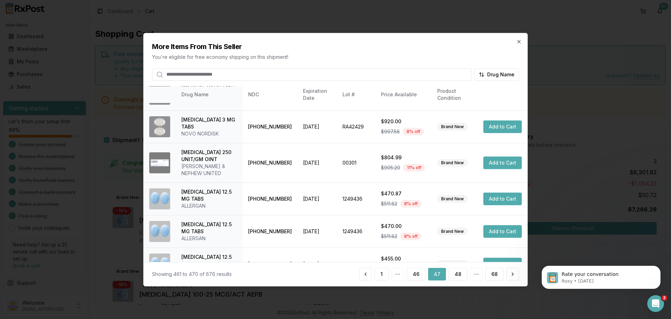
scroll to position [173, 0]
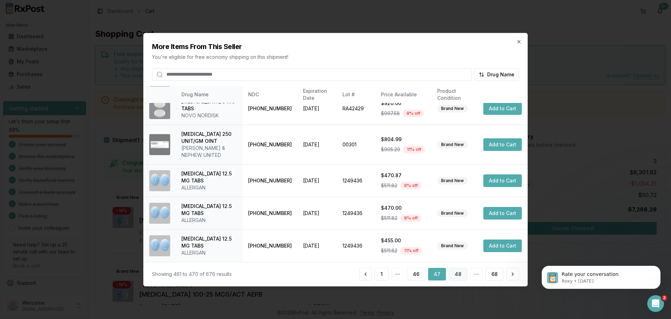
click at [456, 271] on button "48" at bounding box center [458, 273] width 19 height 13
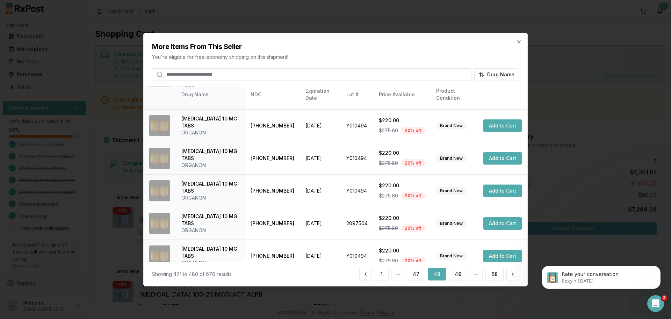
scroll to position [166, 0]
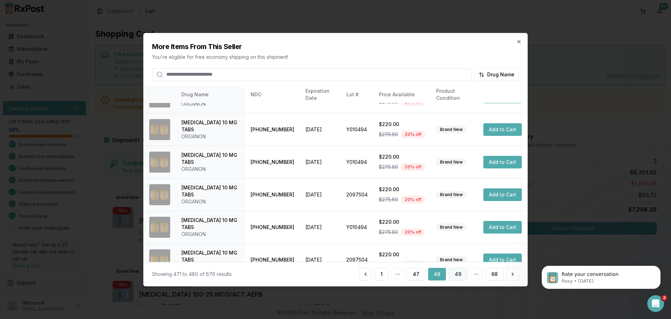
click at [461, 276] on button "49" at bounding box center [458, 273] width 19 height 13
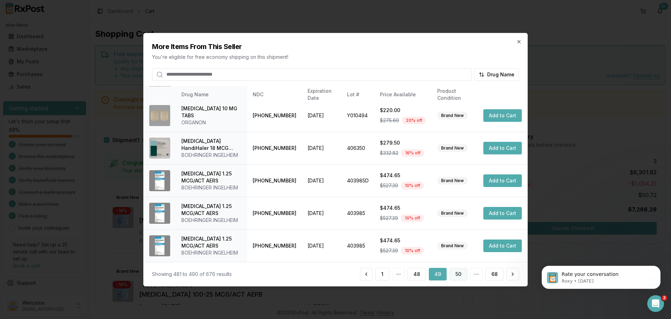
click at [456, 280] on button "50" at bounding box center [459, 273] width 18 height 13
click at [457, 271] on button "51" at bounding box center [459, 273] width 17 height 13
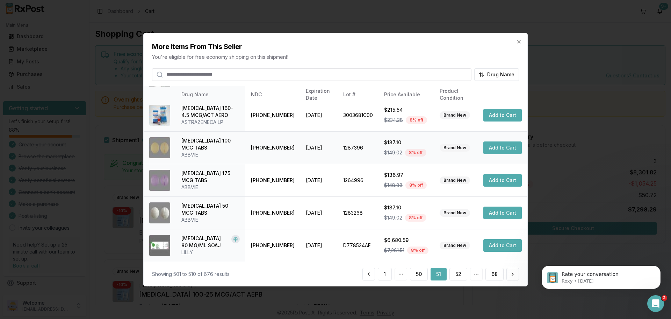
scroll to position [201, 0]
click at [456, 274] on button "52" at bounding box center [459, 273] width 18 height 13
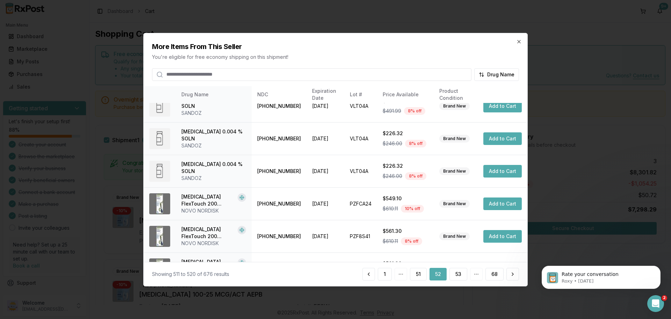
scroll to position [166, 0]
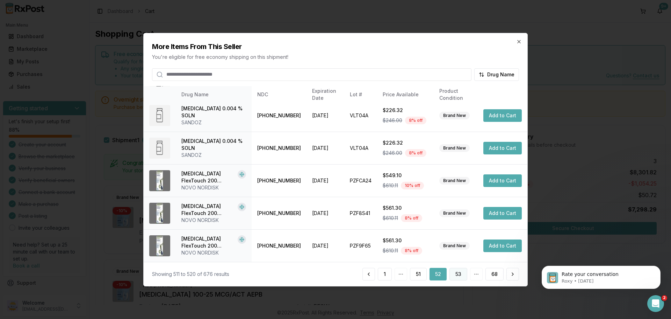
click at [460, 270] on button "53" at bounding box center [459, 273] width 18 height 13
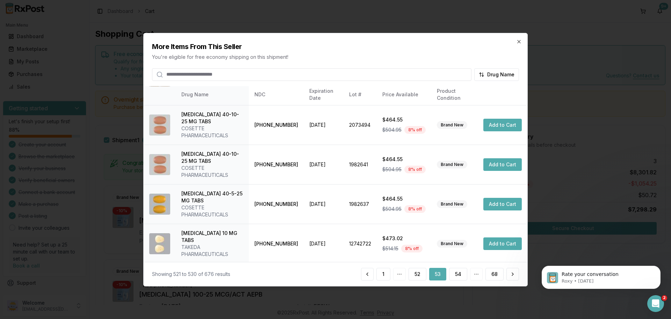
scroll to position [208, 0]
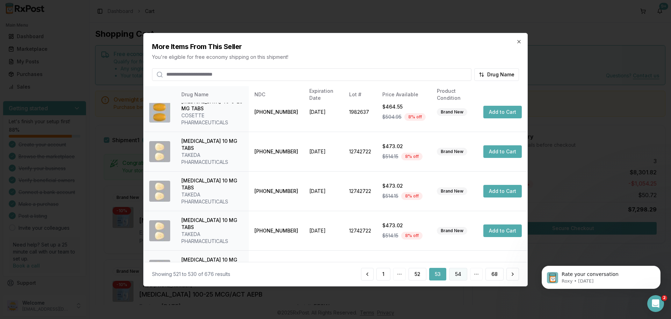
click at [462, 276] on button "54" at bounding box center [458, 273] width 18 height 13
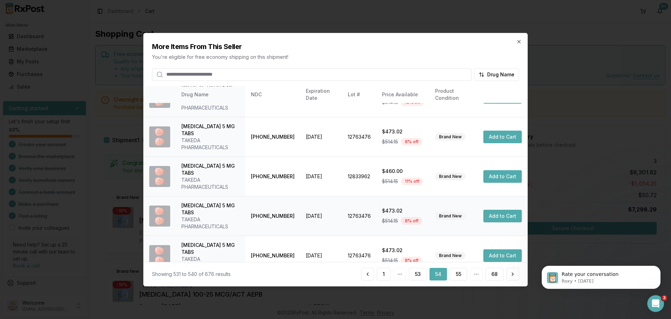
scroll to position [166, 0]
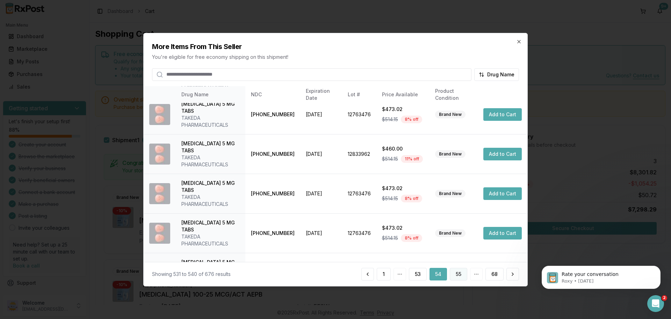
click at [452, 274] on button "55" at bounding box center [458, 273] width 17 height 13
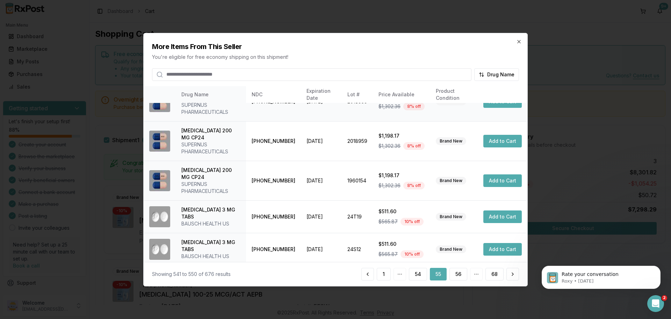
scroll to position [208, 0]
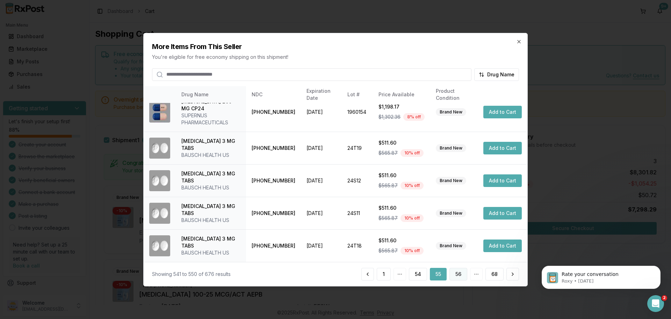
click at [460, 277] on button "56" at bounding box center [459, 273] width 18 height 13
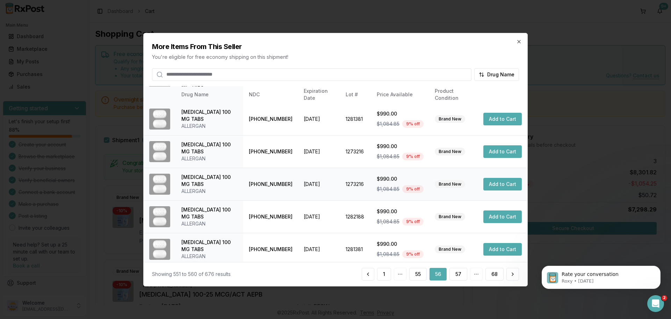
scroll to position [180, 0]
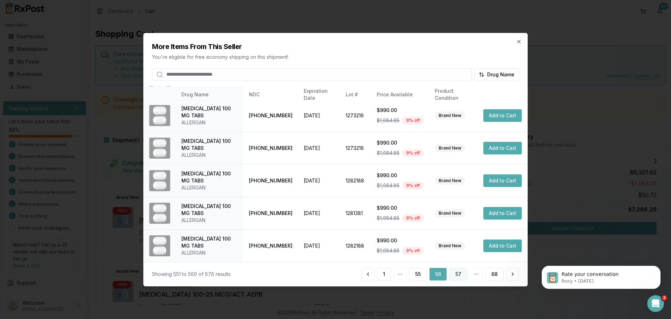
click at [462, 273] on button "57" at bounding box center [459, 273] width 18 height 13
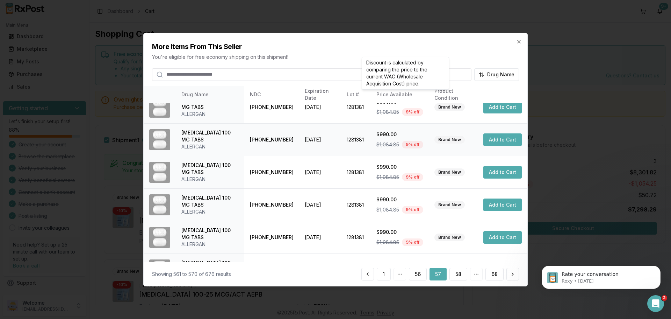
scroll to position [166, 0]
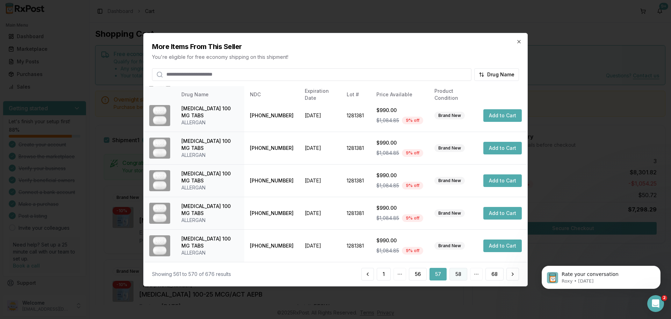
click at [462, 276] on button "58" at bounding box center [459, 273] width 18 height 13
click at [457, 277] on button "59" at bounding box center [459, 273] width 18 height 13
click at [457, 274] on button "60" at bounding box center [458, 273] width 18 height 13
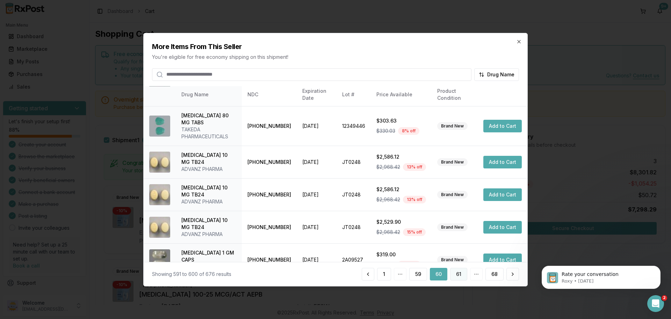
click at [460, 270] on button "61" at bounding box center [458, 273] width 17 height 13
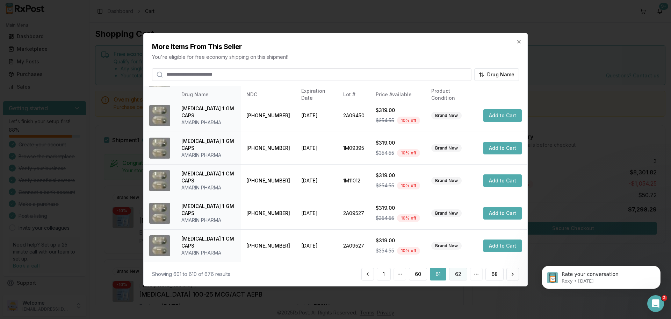
click at [458, 275] on button "62" at bounding box center [458, 273] width 18 height 13
click at [462, 276] on button "63" at bounding box center [458, 273] width 18 height 13
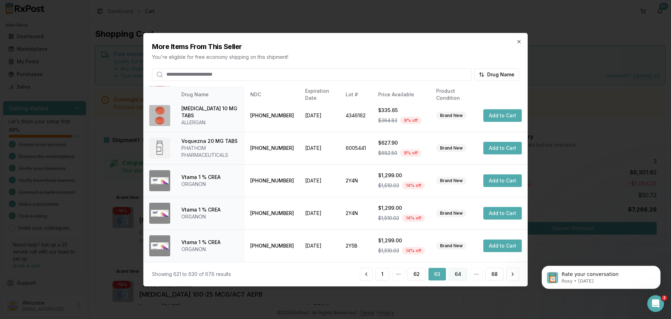
click at [453, 272] on button "64" at bounding box center [458, 273] width 19 height 13
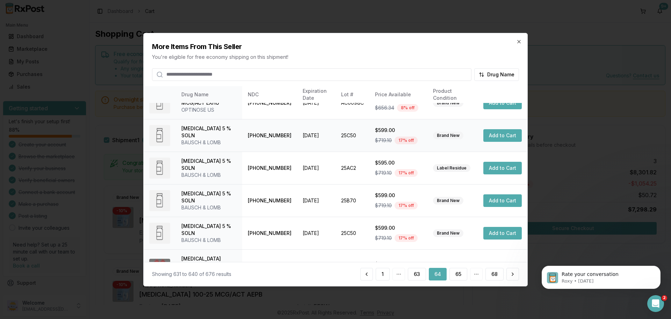
scroll to position [173, 0]
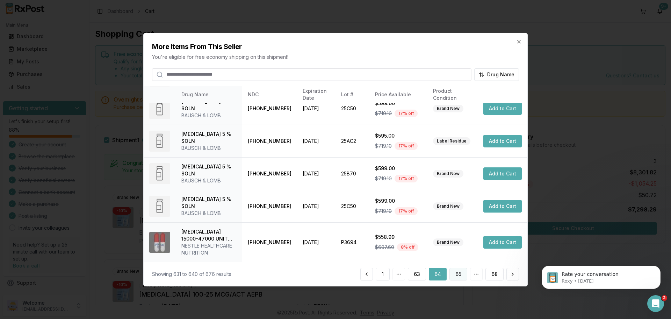
click at [459, 276] on button "65" at bounding box center [459, 273] width 18 height 13
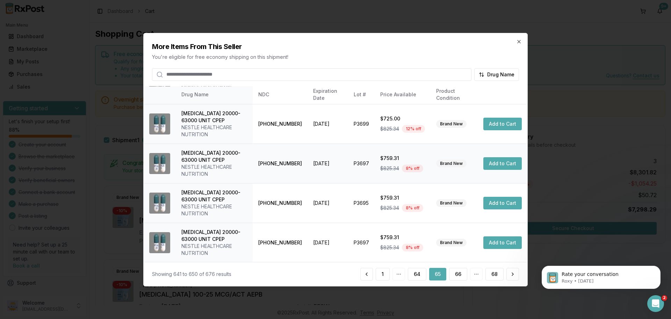
scroll to position [236, 0]
click at [462, 279] on button "66" at bounding box center [458, 273] width 18 height 13
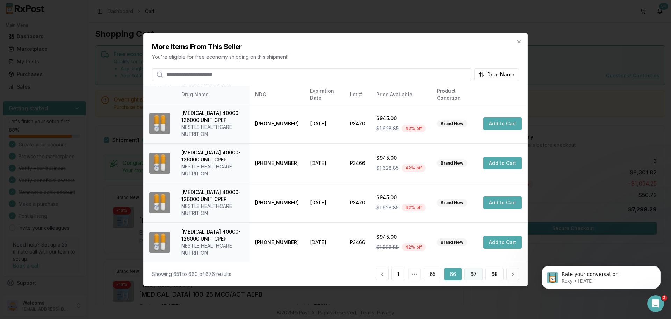
click at [472, 275] on button "67" at bounding box center [474, 273] width 18 height 13
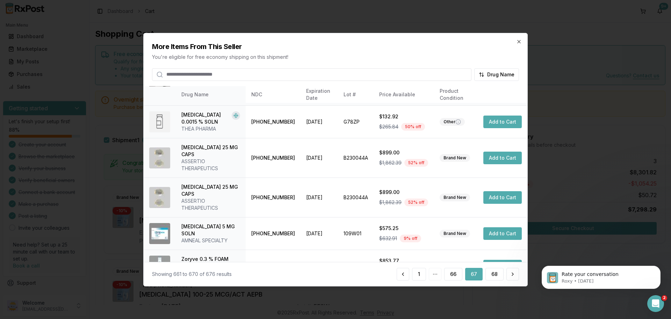
scroll to position [187, 0]
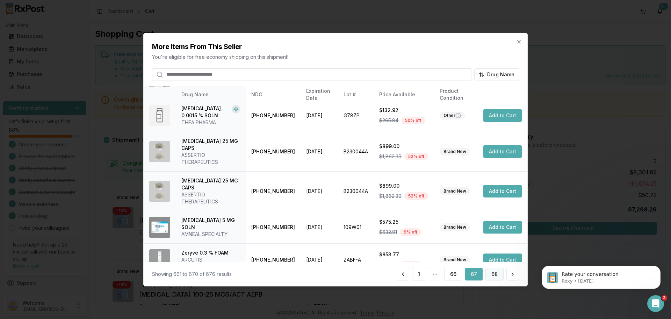
click at [491, 274] on button "68" at bounding box center [495, 273] width 18 height 13
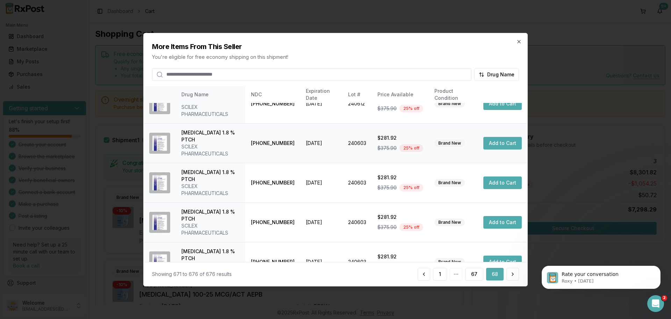
scroll to position [36, 0]
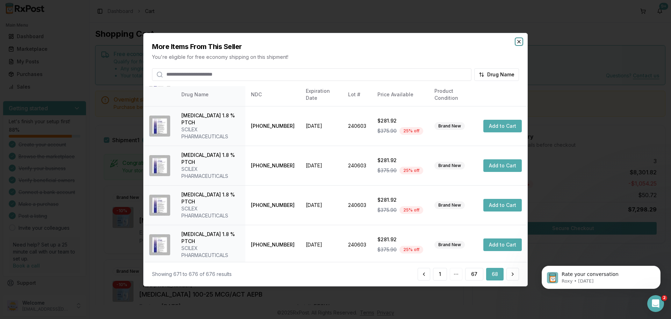
click at [520, 43] on icon "button" at bounding box center [519, 41] width 6 height 6
